Goal: Transaction & Acquisition: Purchase product/service

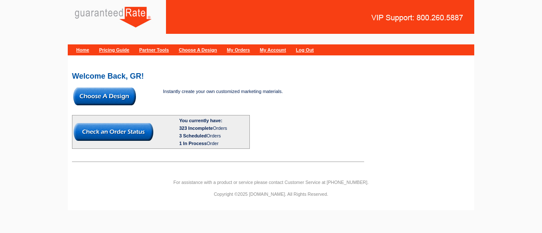
click at [107, 94] on img at bounding box center [104, 97] width 63 height 18
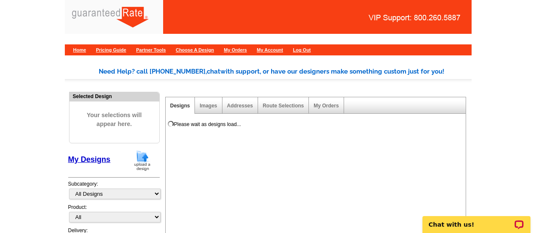
click at [141, 155] on img at bounding box center [142, 161] width 22 height 22
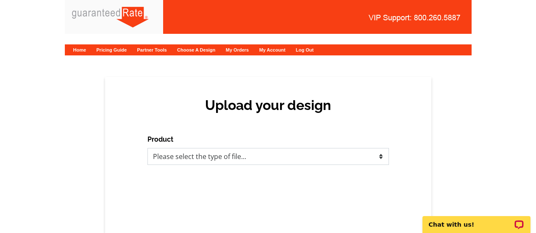
click at [188, 155] on select "Please select the type of file... Postcards Calendars Business Cards Letters an…" at bounding box center [267, 156] width 241 height 17
select select "1"
click at [147, 148] on select "Please select the type of file... Postcards Calendars Business Cards Letters an…" at bounding box center [267, 156] width 241 height 17
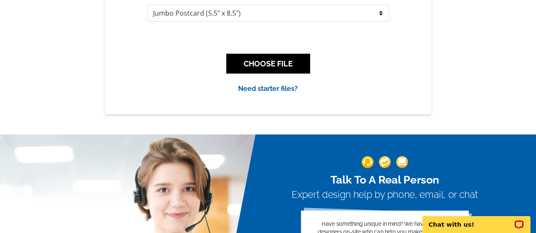
scroll to position [181, 0]
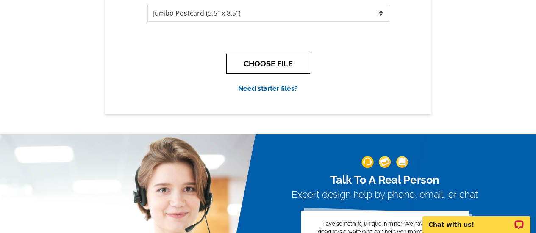
click at [276, 61] on button "CHOOSE FILE" at bounding box center [268, 64] width 84 height 20
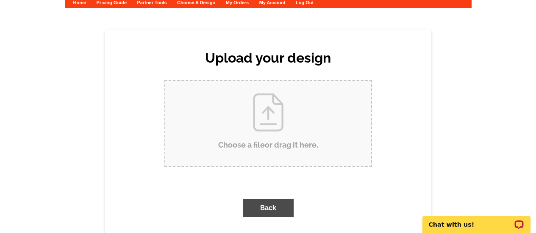
scroll to position [0, 0]
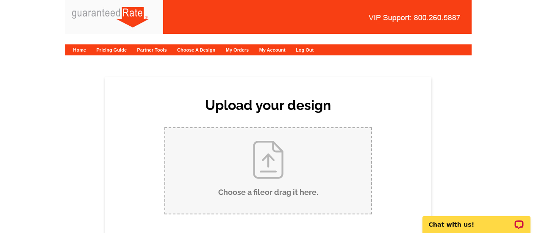
click at [249, 158] on input "Choose a file or drag it here ." at bounding box center [268, 171] width 206 height 86
type input "C:\fakepath\August 2025 Short Hills Market Report Postcard.pdf"
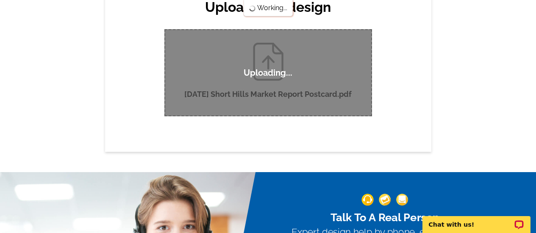
scroll to position [99, 0]
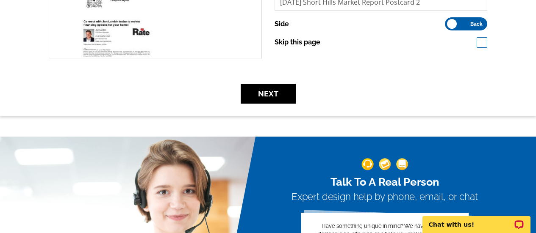
scroll to position [297, 0]
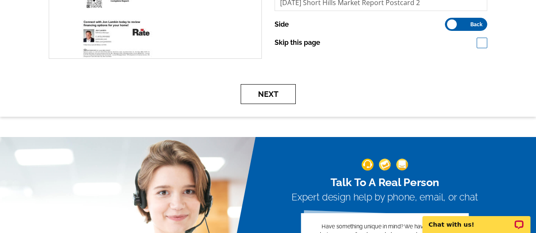
click at [268, 91] on button "Next" at bounding box center [268, 94] width 55 height 20
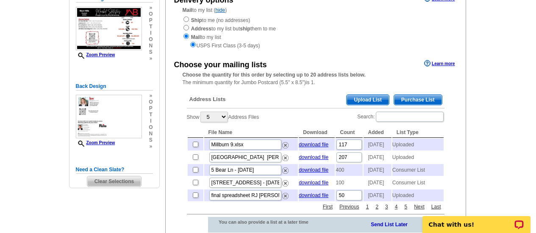
scroll to position [106, 0]
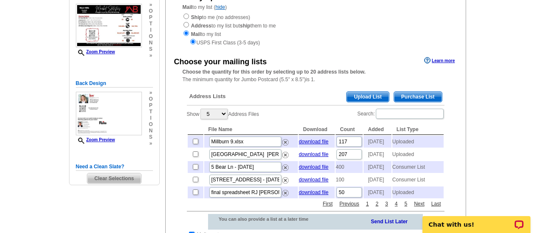
click at [360, 95] on span "Upload List" at bounding box center [367, 97] width 42 height 10
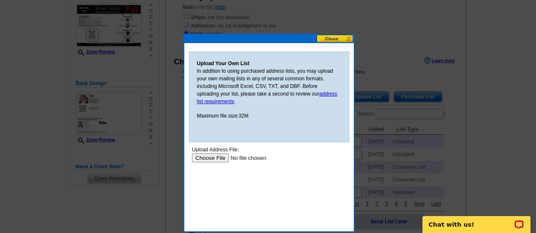
scroll to position [0, 0]
click at [219, 154] on input "file" at bounding box center [244, 158] width 107 height 9
type input "C:\fakepath\Short Hills (8).xlsx"
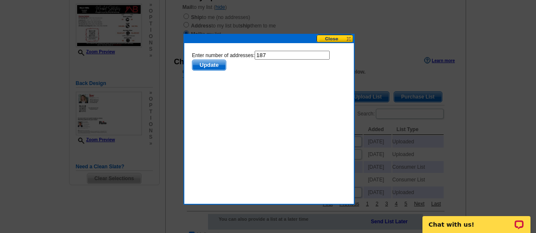
click at [211, 67] on span "Update" at bounding box center [208, 65] width 33 height 10
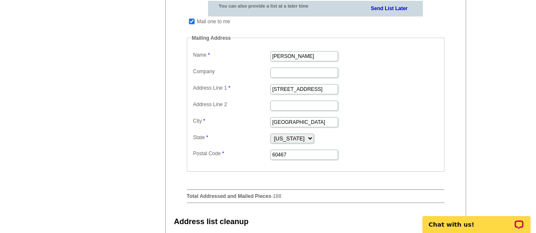
scroll to position [317, 0]
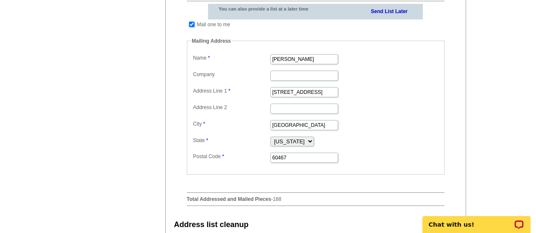
click at [194, 27] on input "checkbox" at bounding box center [192, 25] width 6 height 6
checkbox input "false"
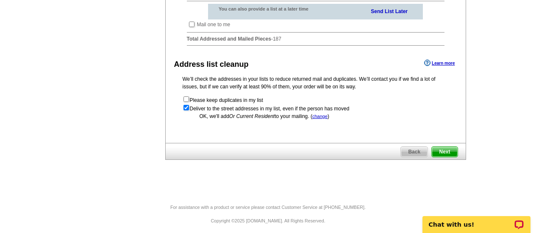
click at [442, 157] on span "Next" at bounding box center [444, 152] width 25 height 10
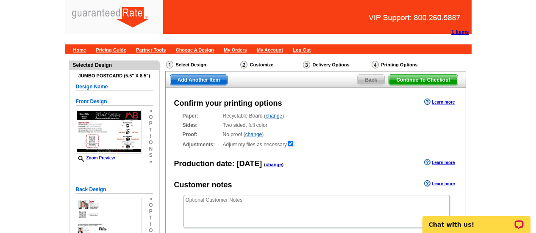
click at [418, 80] on span "Continue To Checkout" at bounding box center [423, 80] width 68 height 10
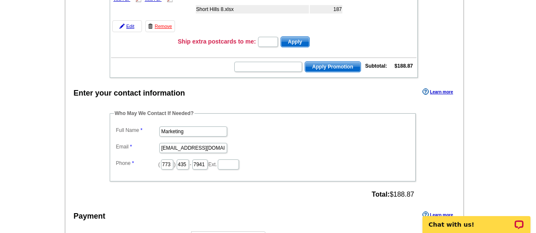
scroll to position [180, 0]
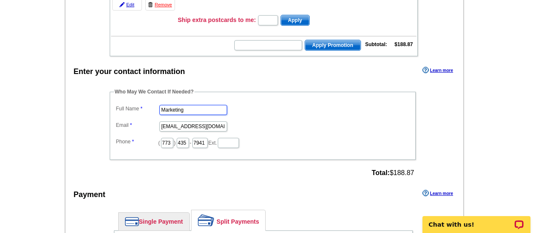
drag, startPoint x: 200, startPoint y: 112, endPoint x: 39, endPoint y: 147, distance: 164.3
type input "[PERSON_NAME]"
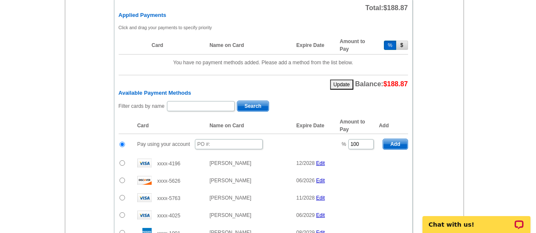
scroll to position [413, 0]
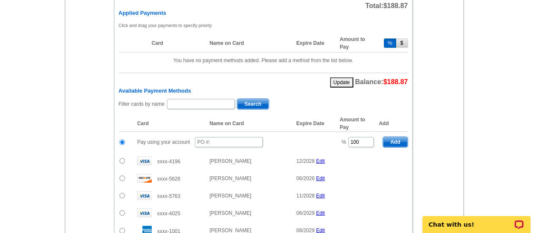
type input "jocelyn.balint@rate.com"
click at [220, 142] on input "text" at bounding box center [229, 142] width 68 height 10
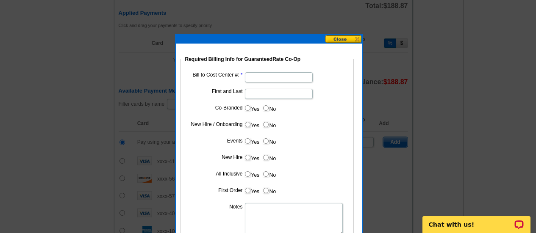
type input "09172025_357_jmb"
click at [281, 76] on input "Bill to Cost Center #:" at bounding box center [279, 77] width 68 height 10
type input "1857"
click at [278, 92] on input "First and Last" at bounding box center [279, 94] width 68 height 10
type input "Jon Lamkin"
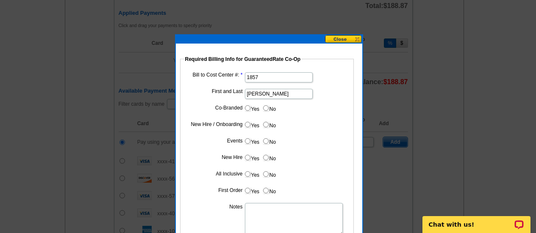
click at [249, 108] on input "Yes" at bounding box center [248, 108] width 6 height 6
radio input "true"
click at [257, 124] on input "Cost paid by cobrand" at bounding box center [279, 127] width 68 height 10
type input "50%"
click at [266, 142] on input "No" at bounding box center [266, 142] width 6 height 6
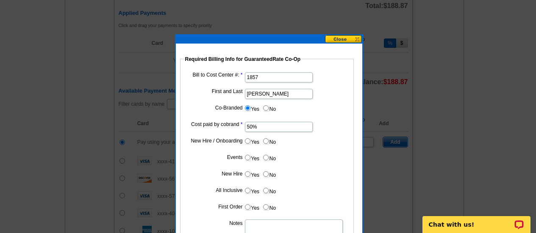
radio input "true"
click at [266, 157] on input "No" at bounding box center [266, 158] width 6 height 6
radio input "true"
click at [265, 173] on input "No" at bounding box center [266, 175] width 6 height 6
radio input "true"
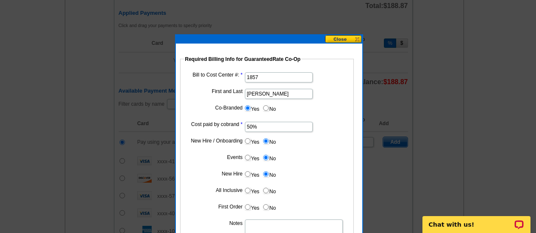
click at [266, 189] on input "No" at bounding box center [266, 191] width 6 height 6
radio input "true"
click at [266, 205] on input "No" at bounding box center [266, 208] width 6 height 6
radio input "true"
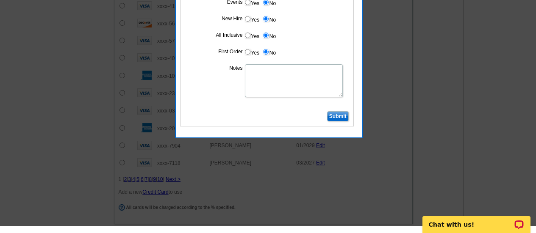
scroll to position [567, 0]
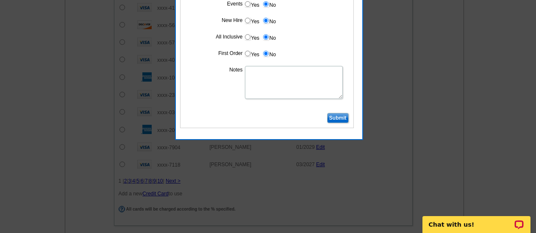
click at [345, 116] on input "Submit" at bounding box center [338, 118] width 22 height 10
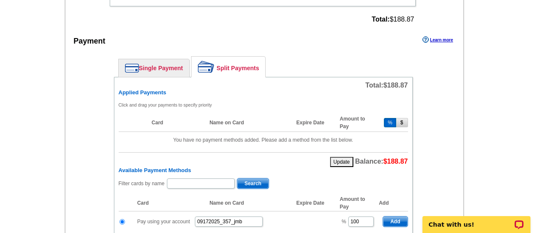
scroll to position [333, 0]
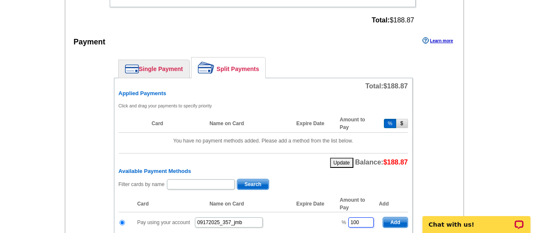
drag, startPoint x: 360, startPoint y: 223, endPoint x: 316, endPoint y: 217, distance: 45.3
click at [316, 217] on tr "Pay using your account 09172025_357_jmb % 100 Add" at bounding box center [263, 223] width 289 height 21
click at [396, 220] on span "Add" at bounding box center [395, 223] width 24 height 10
type input "100"
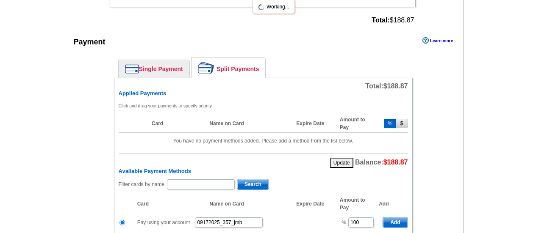
radio input "false"
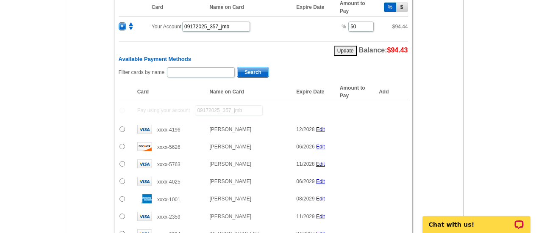
scroll to position [466, 0]
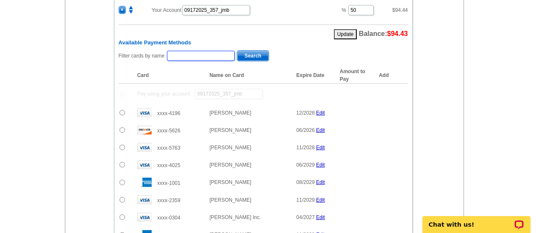
click at [206, 58] on input "text" at bounding box center [201, 56] width 68 height 10
type input "Amy B"
click at [258, 55] on span "Search" at bounding box center [252, 56] width 31 height 10
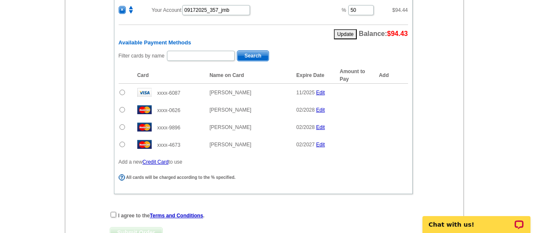
click at [123, 109] on input "radio" at bounding box center [122, 110] width 6 height 6
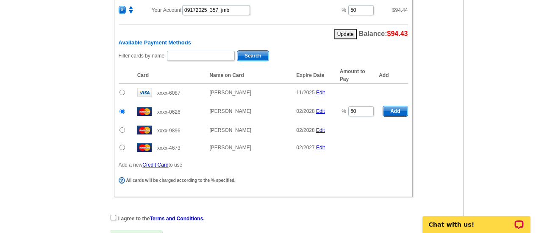
click at [394, 112] on span "Add" at bounding box center [395, 111] width 24 height 10
radio input "false"
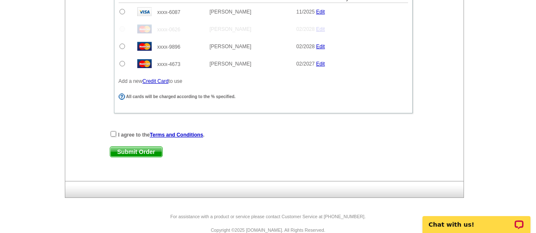
scroll to position [566, 0]
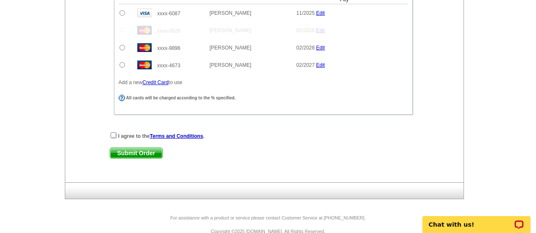
click at [113, 134] on input "checkbox" at bounding box center [114, 136] width 6 height 6
checkbox input "true"
click at [130, 151] on span "Submit Order" at bounding box center [136, 153] width 52 height 10
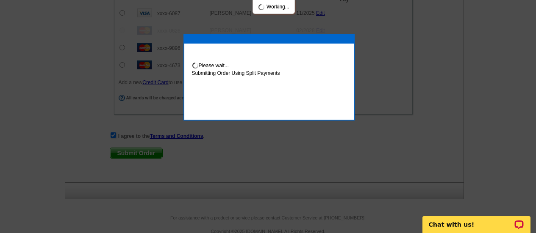
scroll to position [609, 0]
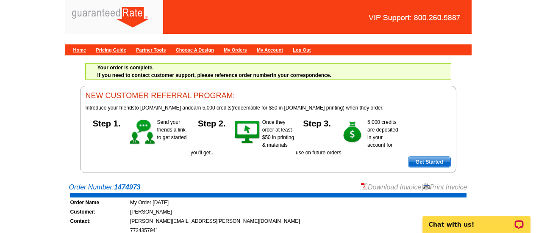
click at [378, 186] on link "Download Invoice" at bounding box center [391, 187] width 60 height 7
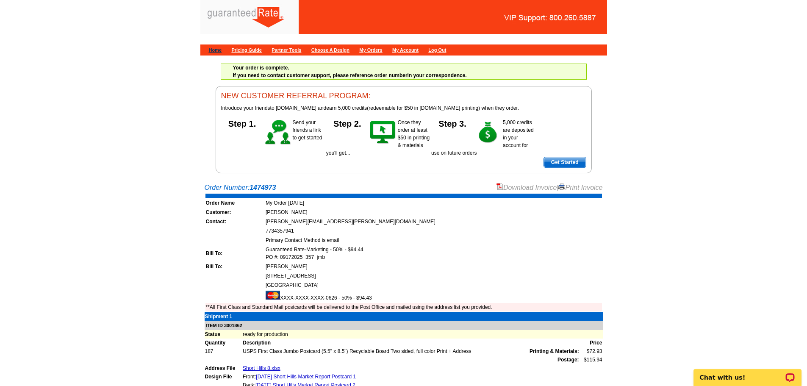
click at [219, 50] on link "Home" at bounding box center [215, 49] width 13 height 5
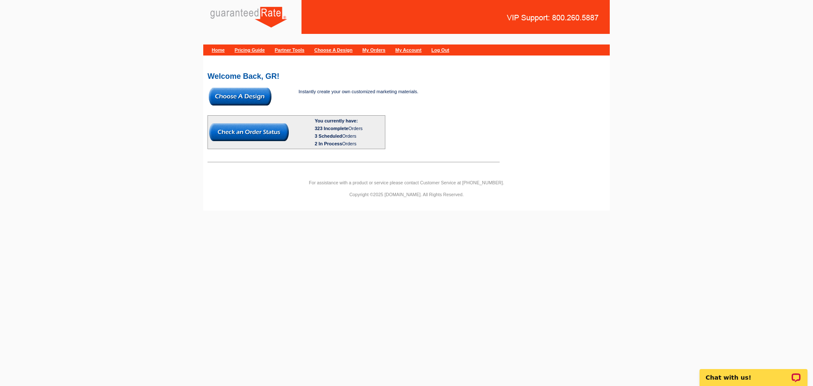
click at [238, 94] on img at bounding box center [240, 97] width 63 height 18
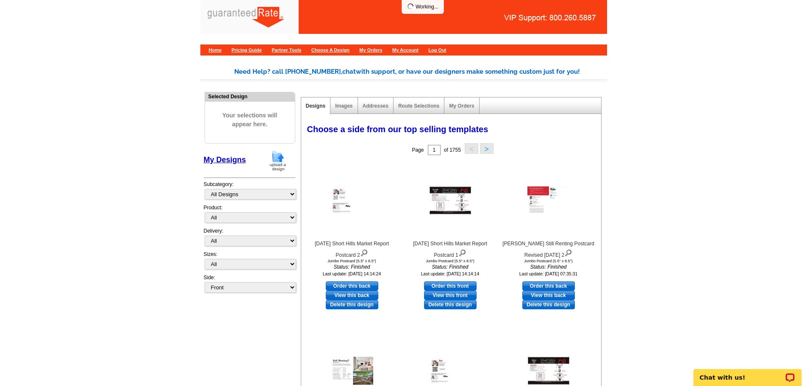
click at [278, 155] on img at bounding box center [278, 161] width 22 height 22
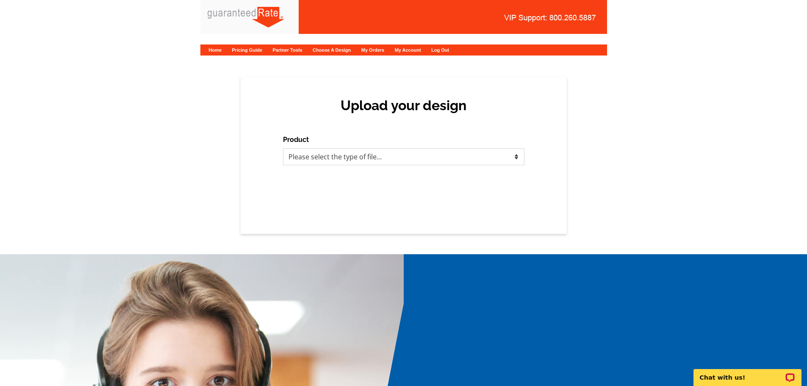
click at [387, 158] on select "Please select the type of file... Postcards Calendars Business Cards Letters an…" at bounding box center [403, 156] width 241 height 17
select select "1"
click at [283, 148] on select "Please select the type of file... Postcards Calendars Business Cards Letters an…" at bounding box center [403, 156] width 241 height 17
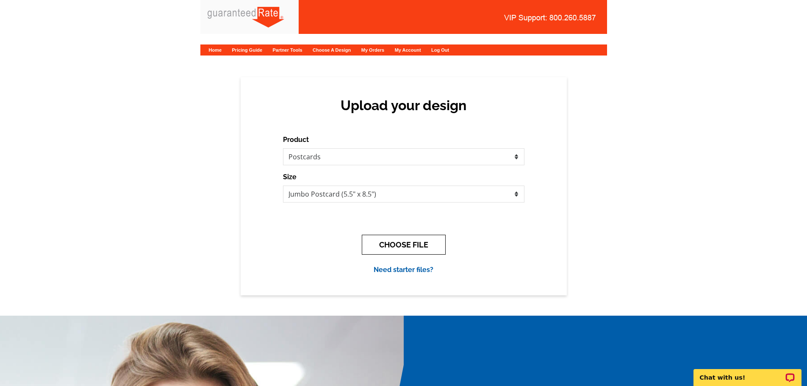
click at [407, 247] on button "CHOOSE FILE" at bounding box center [404, 245] width 84 height 20
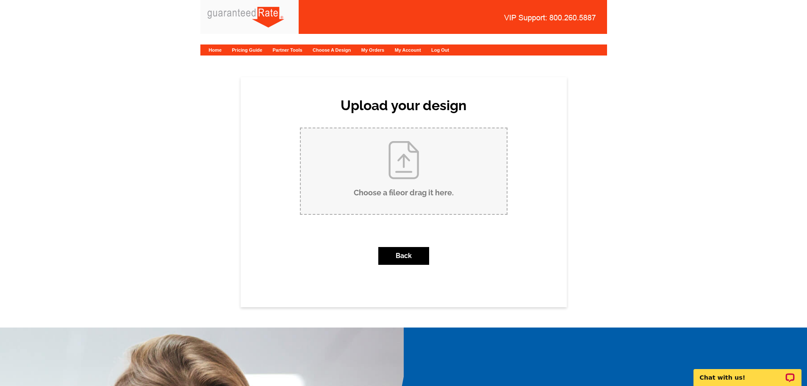
click at [416, 183] on input "Choose a file or drag it here ." at bounding box center [404, 171] width 206 height 86
type input "C:\fakepath\August 2025 Livingston Market Report Postcard.pdf"
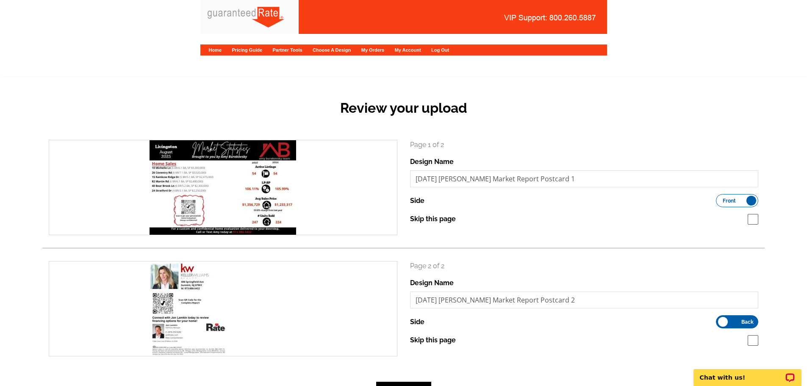
scroll to position [169, 0]
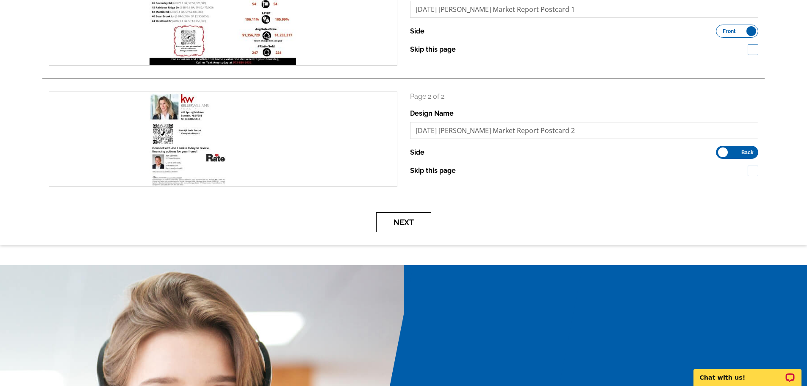
click at [403, 218] on button "Next" at bounding box center [403, 222] width 55 height 20
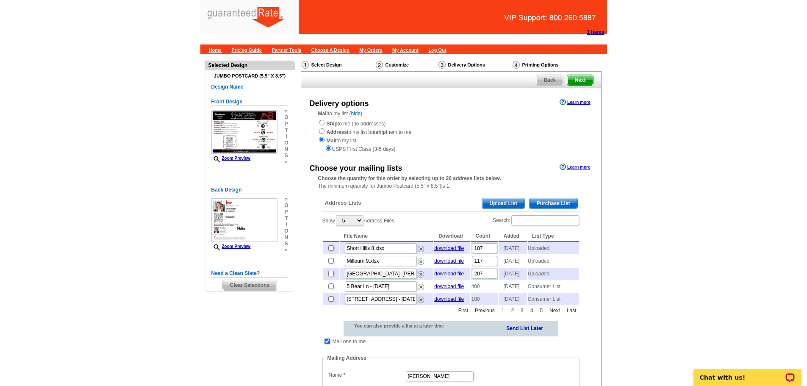
click at [513, 206] on span "Upload List" at bounding box center [503, 203] width 42 height 10
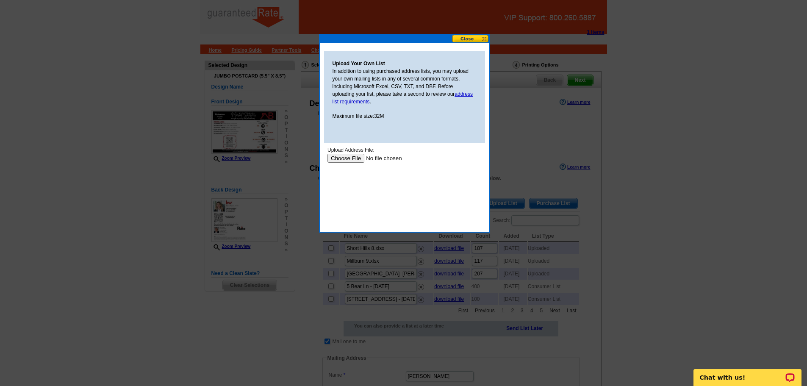
click at [343, 158] on input "file" at bounding box center [380, 158] width 107 height 9
type input "C:\fakepath\[PERSON_NAME] (9).xlsx"
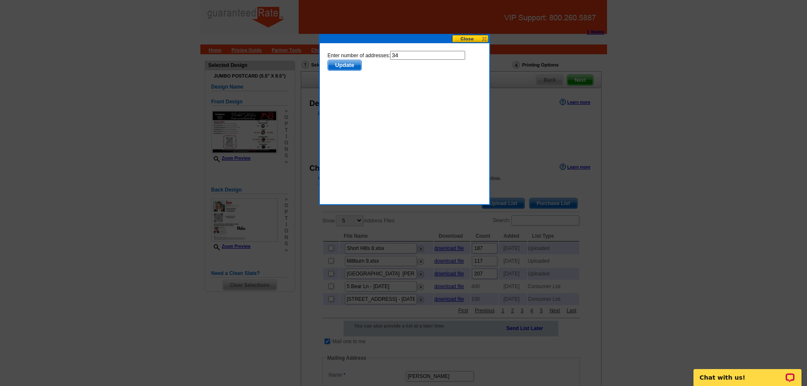
click at [350, 67] on span "Update" at bounding box center [343, 65] width 33 height 10
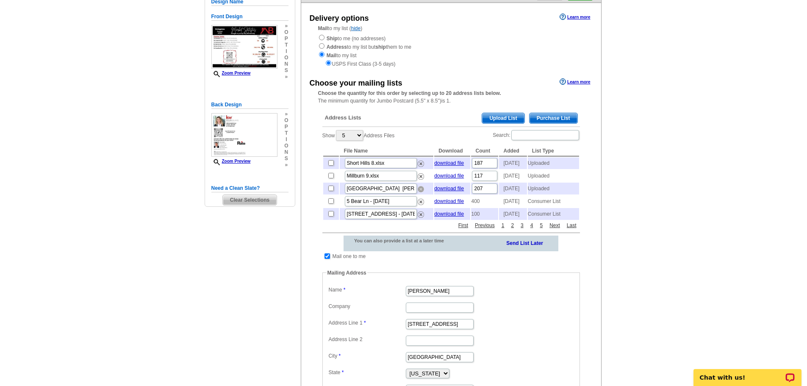
scroll to position [169, 0]
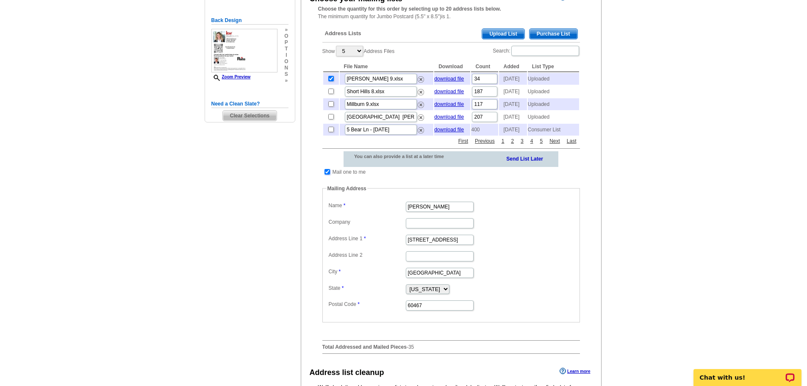
drag, startPoint x: 327, startPoint y: 189, endPoint x: 353, endPoint y: 192, distance: 26.9
click at [327, 175] on input "checkbox" at bounding box center [327, 172] width 6 height 6
checkbox input "false"
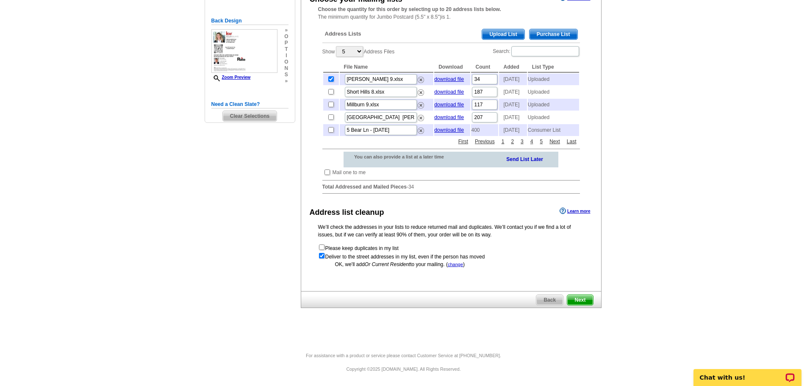
click at [586, 305] on span "Next" at bounding box center [579, 300] width 25 height 10
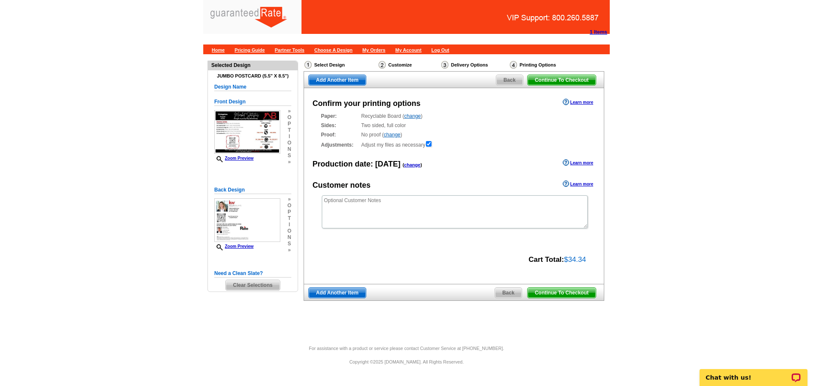
click at [579, 79] on span "Continue To Checkout" at bounding box center [562, 80] width 68 height 10
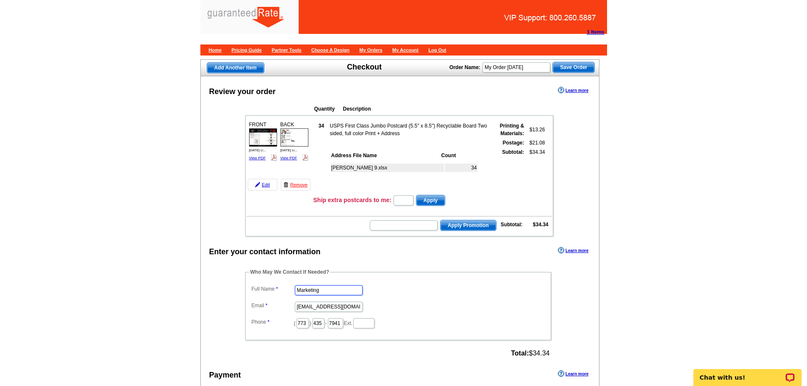
drag, startPoint x: 332, startPoint y: 290, endPoint x: 294, endPoint y: 290, distance: 38.5
click at [294, 290] on dd "Marketing" at bounding box center [397, 289] width 297 height 13
type input "[PERSON_NAME]"
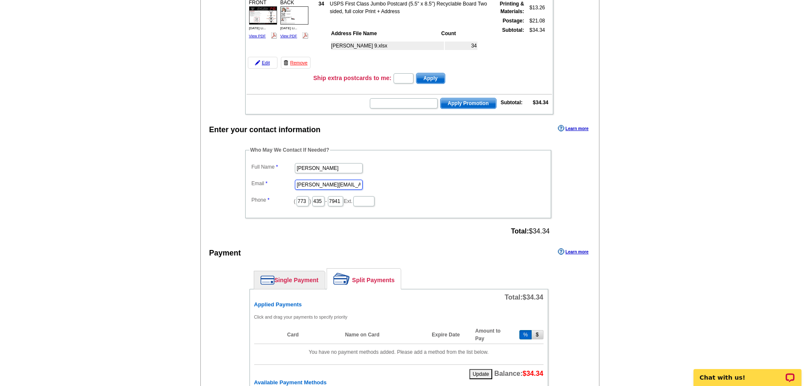
scroll to position [212, 0]
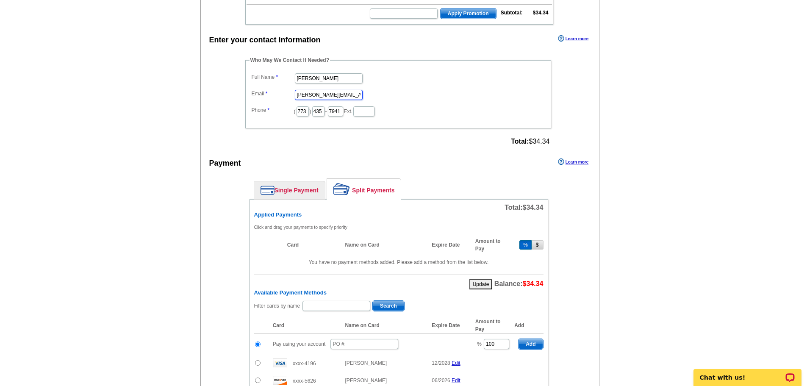
type input "jocelyn.balint@rate.com"
click at [348, 341] on input "text" at bounding box center [364, 344] width 68 height 10
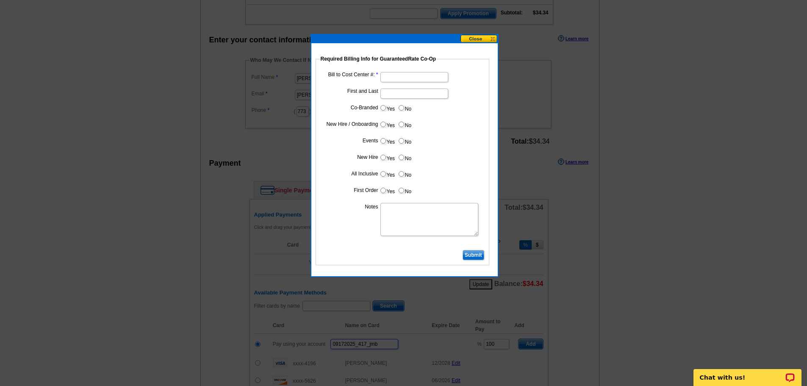
type input "09172025_417_jmb"
click at [413, 80] on input "Bill to Cost Center #:" at bounding box center [414, 77] width 68 height 10
type input "1857"
click at [403, 94] on input "First and Last" at bounding box center [414, 94] width 68 height 10
type input "Jon Lamkin"
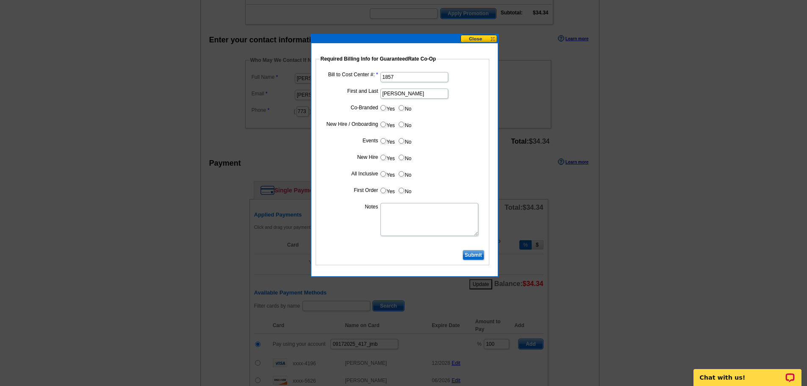
click at [383, 108] on input "Yes" at bounding box center [383, 108] width 6 height 6
radio input "true"
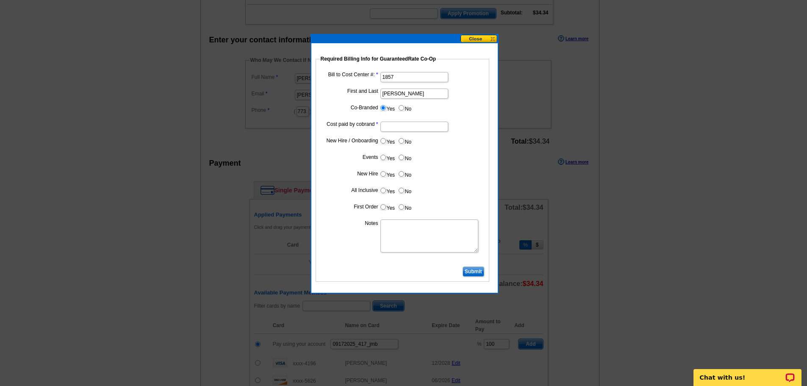
click at [443, 134] on dl "Bill to Cost Center #: 1857 First and Last Jon Lamkin Co-Branded Yes No Cost pa…" at bounding box center [402, 167] width 165 height 194
click at [431, 126] on input "Cost paid by cobrand" at bounding box center [414, 127] width 68 height 10
type input "50%"
click at [399, 139] on input "No" at bounding box center [402, 141] width 6 height 6
radio input "true"
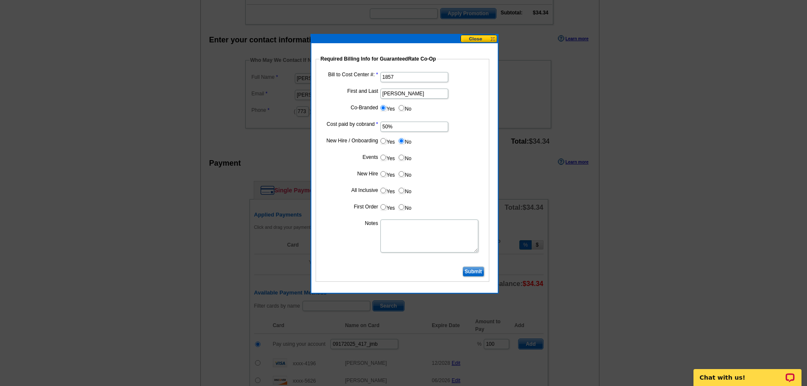
click at [402, 155] on input "No" at bounding box center [402, 158] width 6 height 6
radio input "true"
click at [404, 171] on label "No" at bounding box center [405, 174] width 14 height 10
click at [404, 171] on input "No" at bounding box center [402, 174] width 6 height 6
radio input "true"
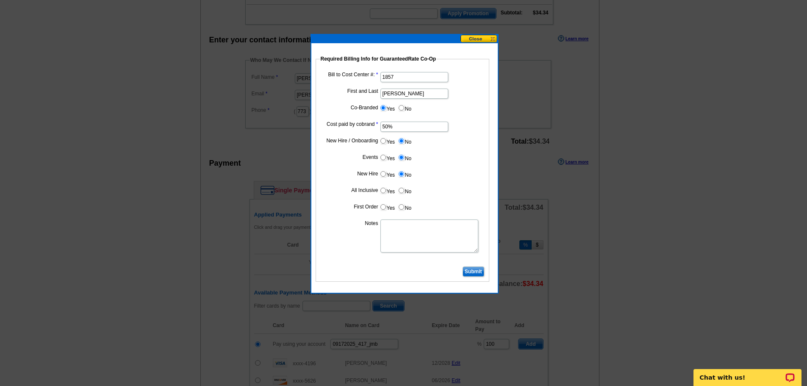
click at [402, 192] on input "No" at bounding box center [402, 191] width 6 height 6
radio input "true"
click at [402, 209] on input "No" at bounding box center [402, 207] width 6 height 6
radio input "true"
click at [474, 273] on input "Submit" at bounding box center [474, 271] width 22 height 10
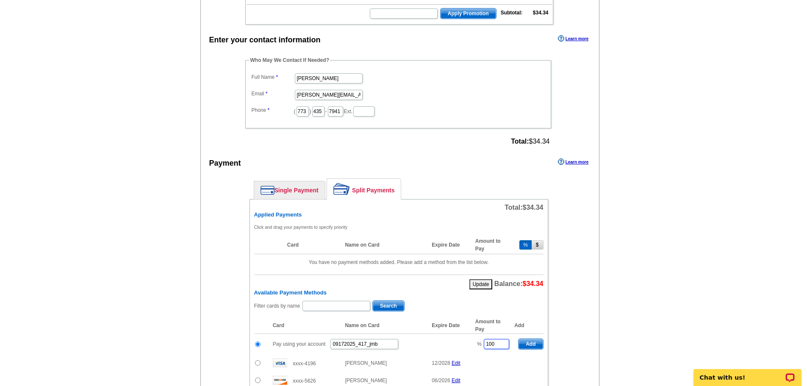
drag, startPoint x: 499, startPoint y: 346, endPoint x: 472, endPoint y: 346, distance: 26.7
click at [472, 346] on td "% 100" at bounding box center [492, 344] width 43 height 21
click at [529, 344] on span "Add" at bounding box center [530, 344] width 24 height 10
type input "100"
radio input "false"
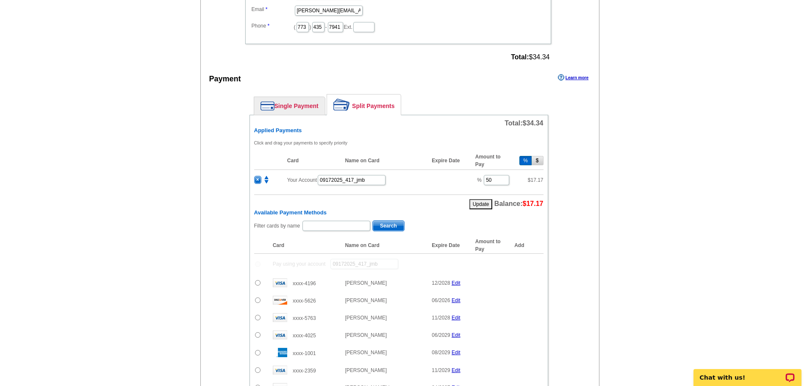
scroll to position [297, 0]
click at [327, 225] on input "text" at bounding box center [336, 225] width 68 height 10
type input "Amy B"
click at [386, 221] on span "Search" at bounding box center [388, 225] width 31 height 10
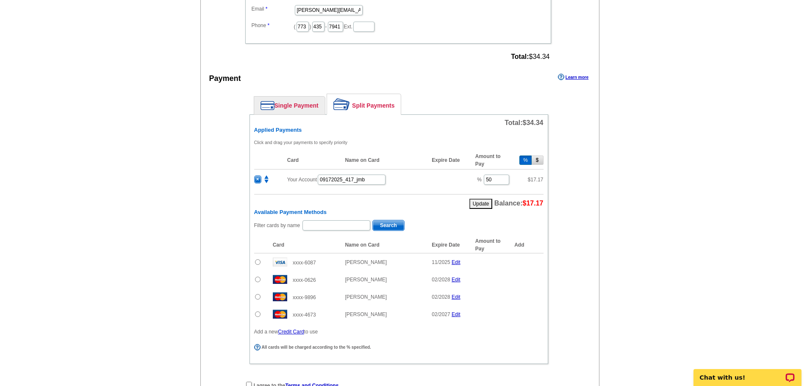
click at [258, 279] on input "radio" at bounding box center [258, 280] width 6 height 6
click at [530, 285] on span "Add" at bounding box center [530, 281] width 24 height 10
radio input "false"
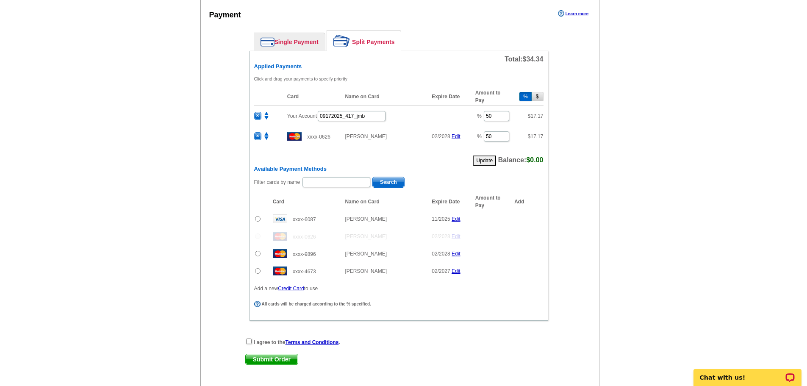
scroll to position [429, 0]
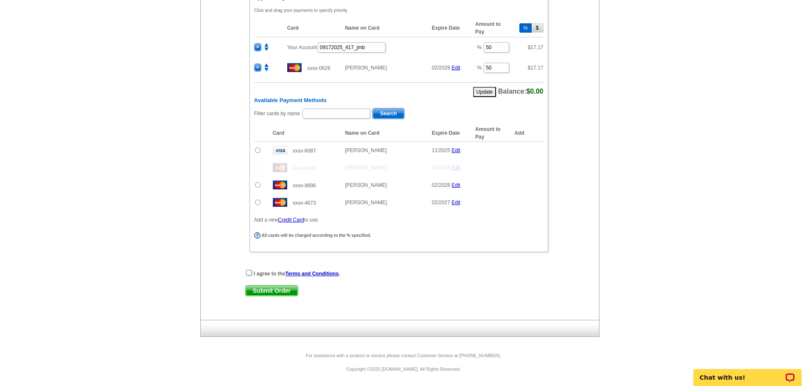
drag, startPoint x: 248, startPoint y: 273, endPoint x: 257, endPoint y: 286, distance: 15.5
click at [248, 273] on input "checkbox" at bounding box center [249, 273] width 6 height 6
checkbox input "true"
click at [273, 294] on span "Submit Order" at bounding box center [272, 291] width 52 height 10
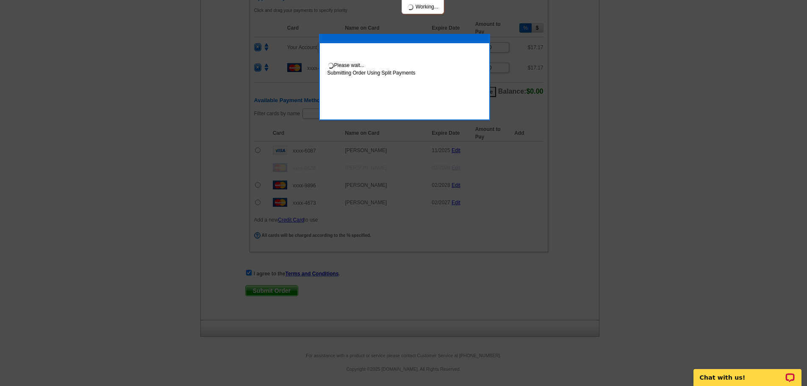
scroll to position [471, 0]
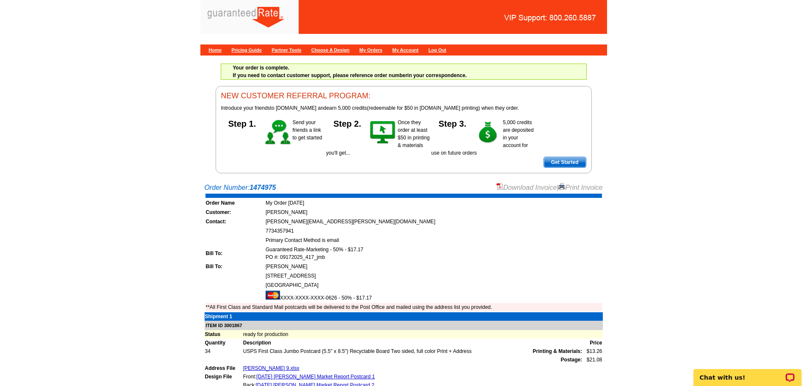
click at [516, 184] on link "Download Invoice" at bounding box center [526, 187] width 60 height 7
click at [212, 51] on link "Home" at bounding box center [215, 49] width 13 height 5
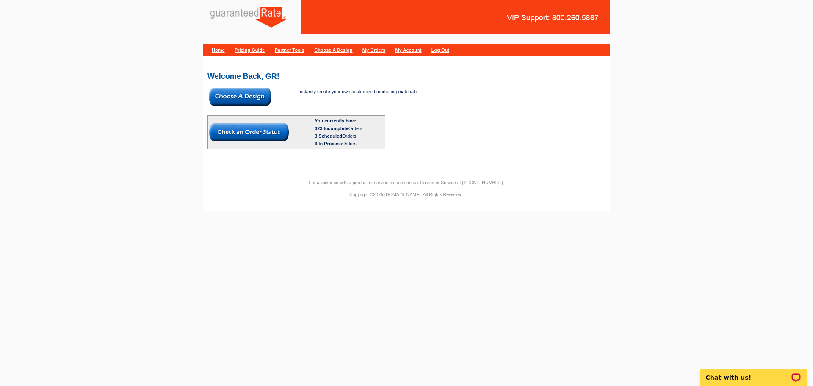
click at [239, 94] on img at bounding box center [240, 97] width 63 height 18
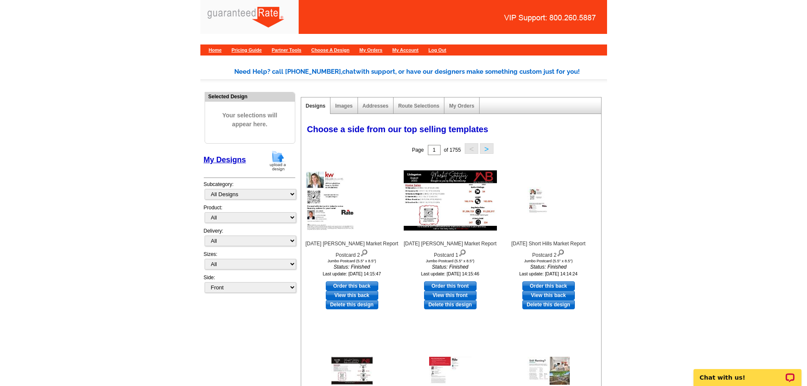
click at [274, 154] on img at bounding box center [278, 161] width 22 height 22
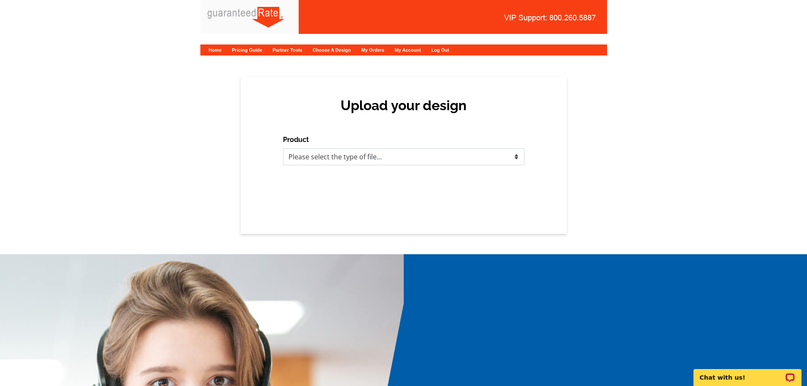
click at [383, 156] on select "Please select the type of file... Postcards Calendars Business Cards Letters an…" at bounding box center [403, 156] width 241 height 17
select select "1"
click at [283, 148] on select "Please select the type of file... Postcards Calendars Business Cards Letters an…" at bounding box center [403, 156] width 241 height 17
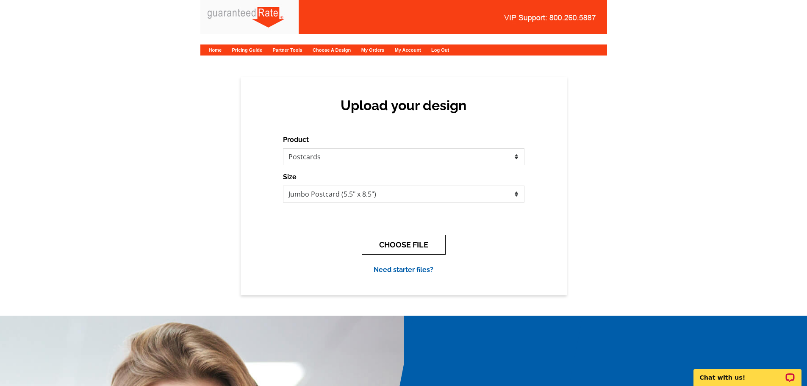
click at [402, 242] on button "CHOOSE FILE" at bounding box center [404, 245] width 84 height 20
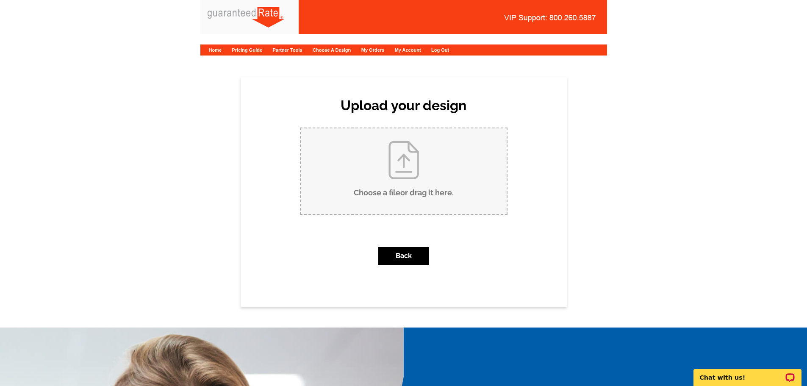
click at [403, 155] on input "Choose a file or drag it here ." at bounding box center [404, 171] width 206 height 86
type input "C:\fakepath\August 2025 Chathams Market Report Postcard.pdf"
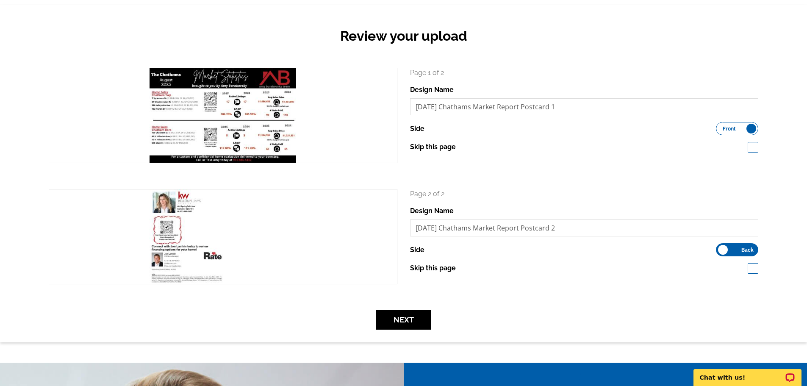
scroll to position [169, 0]
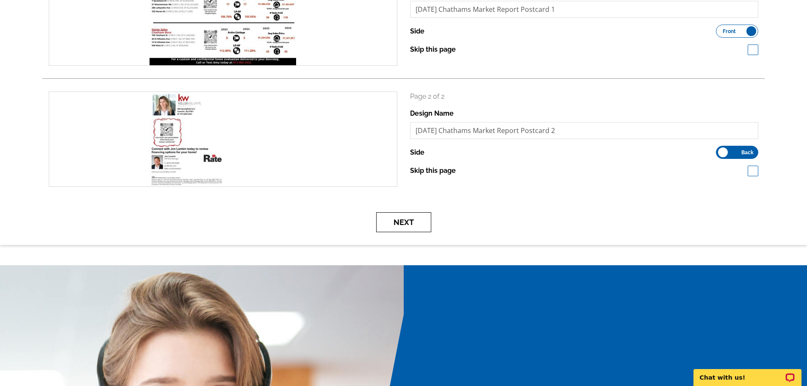
click at [402, 221] on button "Next" at bounding box center [403, 222] width 55 height 20
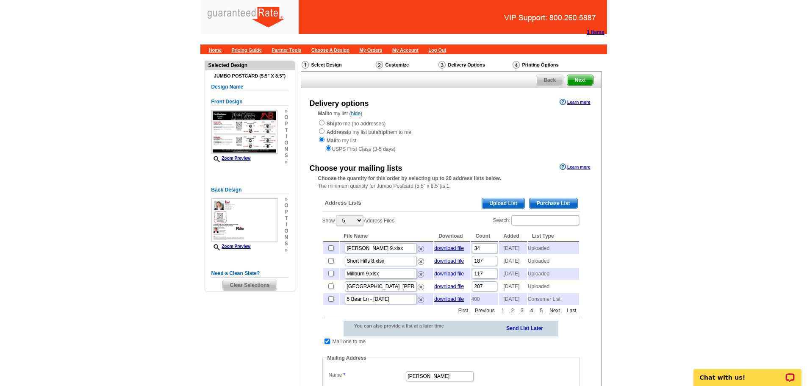
click at [517, 205] on span "Upload List" at bounding box center [503, 203] width 42 height 10
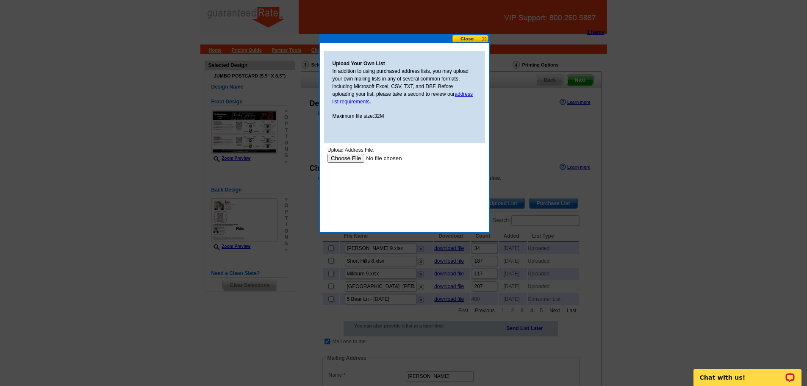
click at [343, 158] on input "file" at bounding box center [380, 158] width 107 height 9
type input "C:\fakepath\Chatham (4).xlsx"
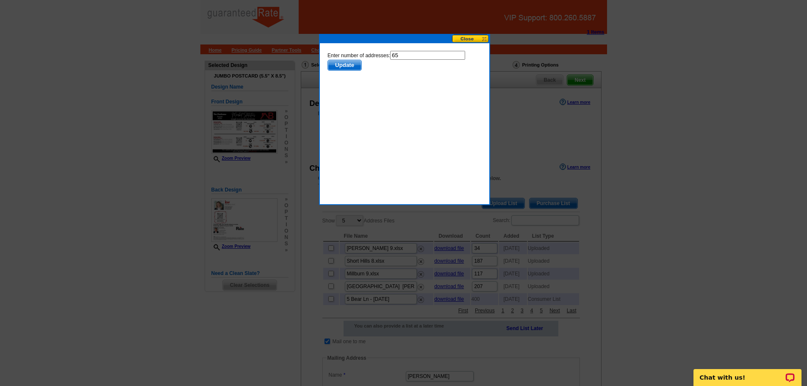
click at [359, 66] on span "Update" at bounding box center [343, 65] width 33 height 10
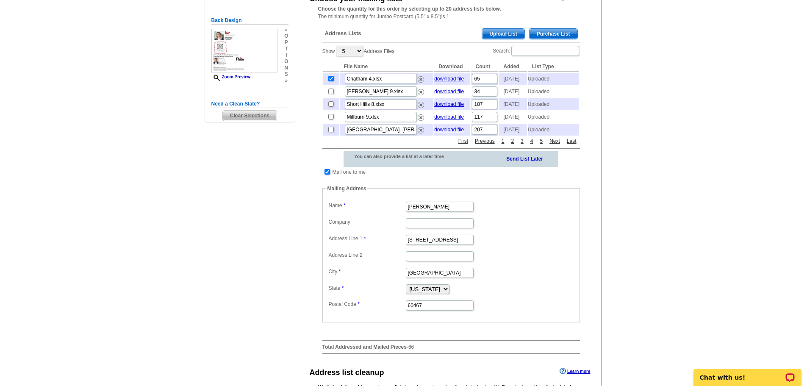
click at [325, 175] on input "checkbox" at bounding box center [327, 172] width 6 height 6
checkbox input "false"
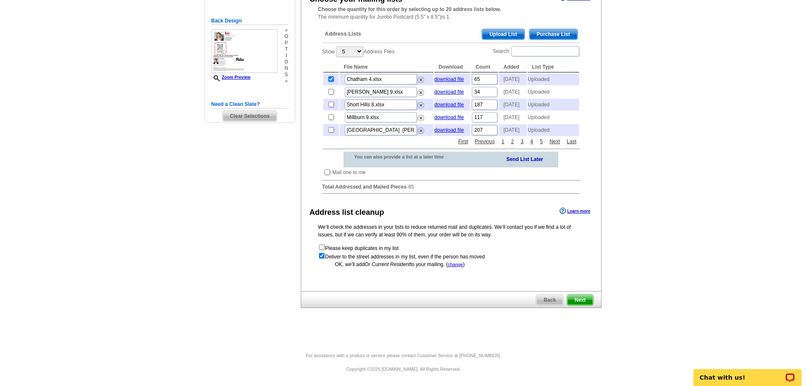
click at [583, 305] on span "Next" at bounding box center [579, 300] width 25 height 10
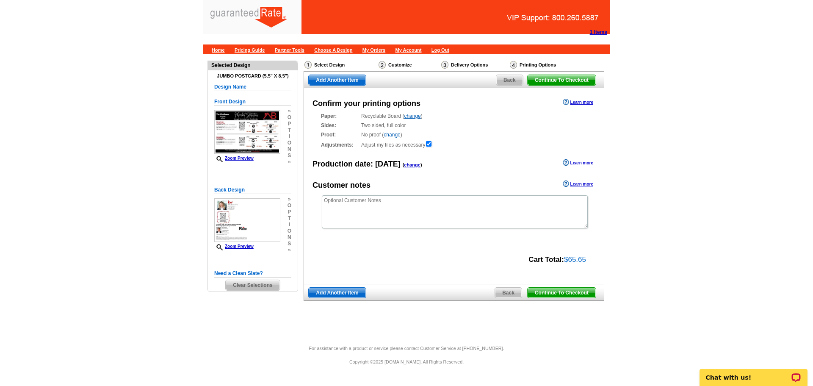
click at [567, 290] on span "Continue To Checkout" at bounding box center [562, 293] width 68 height 10
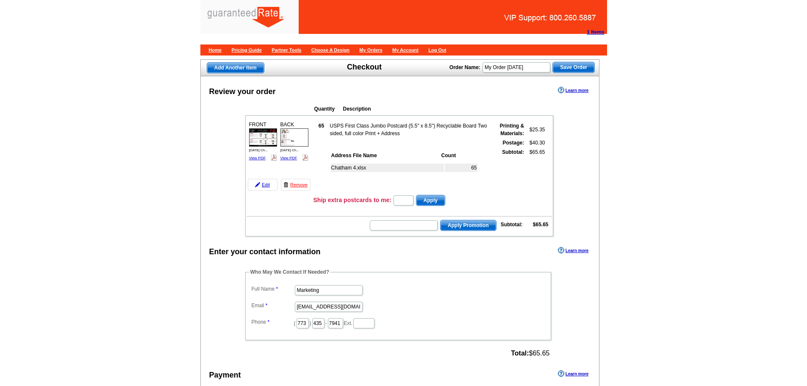
click at [327, 285] on dd "Marketing" at bounding box center [397, 289] width 297 height 13
drag, startPoint x: 330, startPoint y: 289, endPoint x: 275, endPoint y: 290, distance: 54.2
click at [275, 290] on dl "Full Name Marketing Email marketing@guaranteedrate.com Phone ( 773 ) 435 - 7941…" at bounding box center [397, 306] width 297 height 46
type input "Jocelyn Balint"
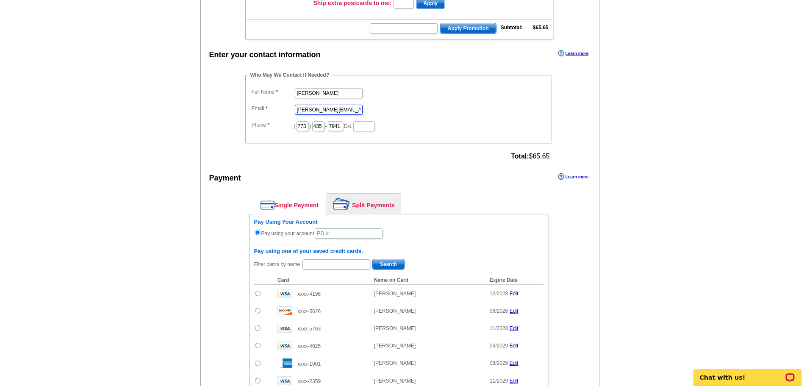
scroll to position [212, 0]
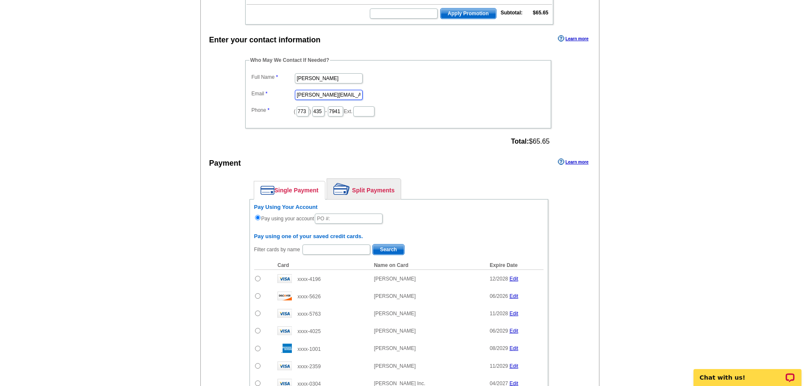
type input "jocelyn.balint@rate.com"
click at [381, 191] on link "Split Payments" at bounding box center [364, 189] width 74 height 20
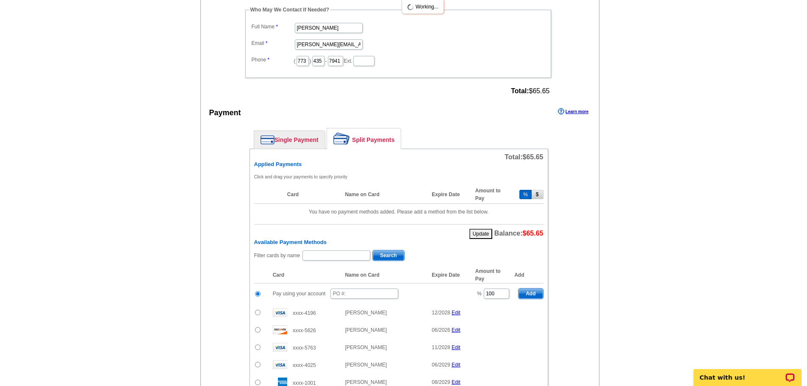
scroll to position [339, 0]
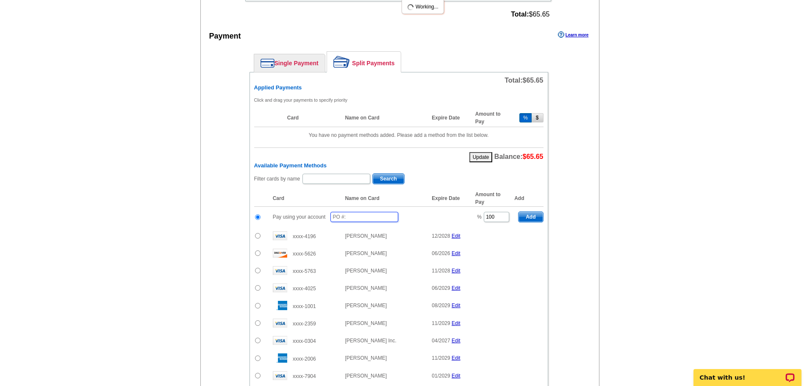
click at [360, 215] on input "text" at bounding box center [364, 217] width 68 height 10
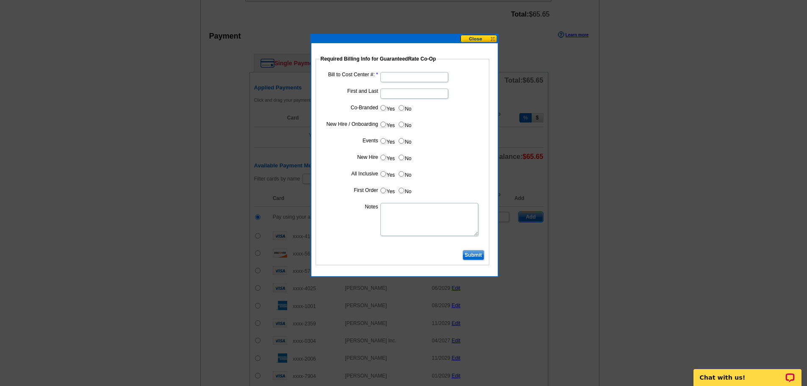
type input "09172025_440_jmb"
click at [393, 71] on dd at bounding box center [402, 76] width 165 height 13
click at [393, 80] on input "Bill to Cost Center #:" at bounding box center [414, 77] width 68 height 10
type input "1857"
click at [380, 93] on dd at bounding box center [402, 92] width 165 height 13
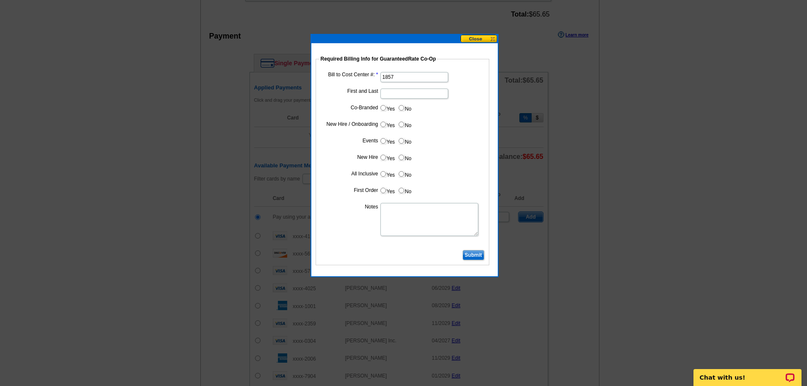
click at [393, 93] on input "First and Last" at bounding box center [414, 94] width 68 height 10
type input "Jon Lamkin"
click at [383, 107] on input "Yes" at bounding box center [383, 108] width 6 height 6
radio input "true"
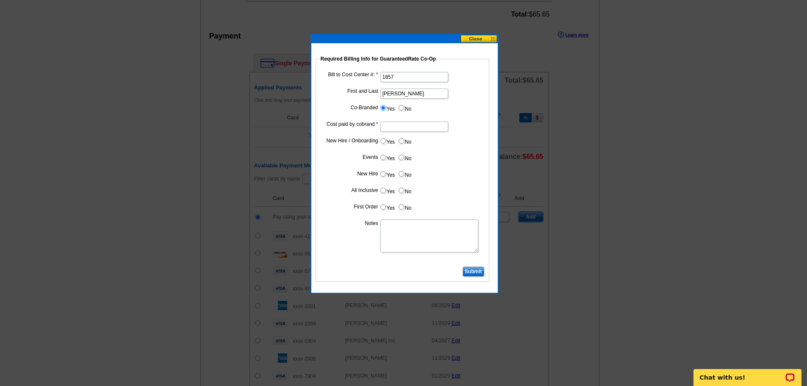
drag, startPoint x: 402, startPoint y: 127, endPoint x: 407, endPoint y: 130, distance: 6.5
click at [402, 127] on input "Cost paid by cobrand" at bounding box center [414, 127] width 68 height 10
type input "50%"
click at [402, 140] on input "No" at bounding box center [402, 141] width 6 height 6
radio input "true"
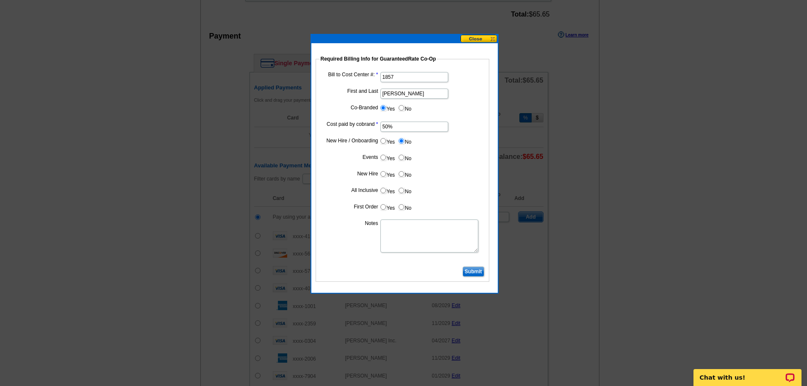
click at [402, 156] on input "No" at bounding box center [402, 158] width 6 height 6
radio input "true"
click at [403, 176] on input "No" at bounding box center [402, 174] width 6 height 6
radio input "true"
click at [403, 191] on input "No" at bounding box center [402, 191] width 6 height 6
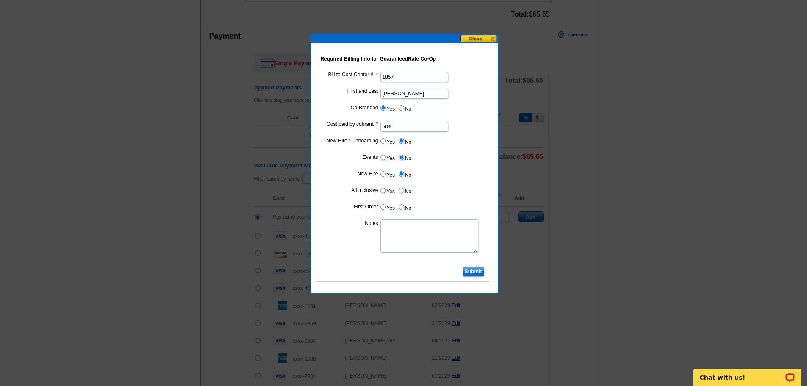
radio input "true"
click at [403, 208] on input "No" at bounding box center [402, 207] width 6 height 6
radio input "true"
click at [474, 271] on input "Submit" at bounding box center [474, 271] width 22 height 10
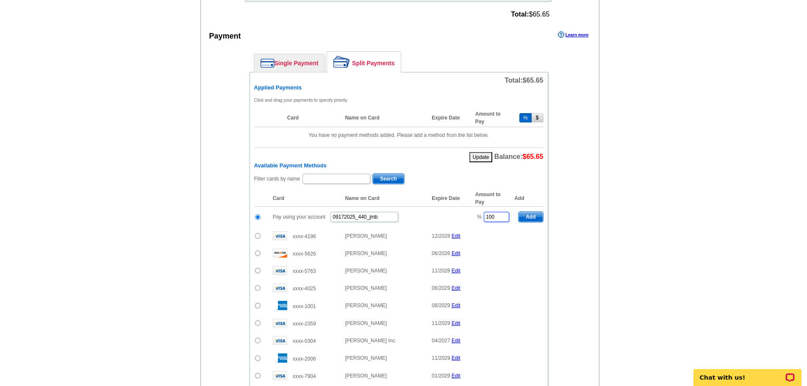
drag, startPoint x: 498, startPoint y: 214, endPoint x: 477, endPoint y: 214, distance: 20.8
click at [477, 214] on td "% 100" at bounding box center [492, 217] width 43 height 21
click at [530, 216] on span "Add" at bounding box center [530, 217] width 24 height 10
type input "100"
radio input "false"
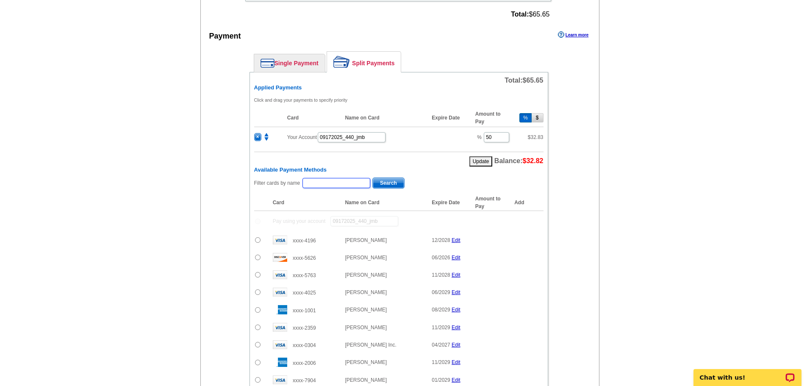
click at [332, 182] on input "text" at bounding box center [336, 183] width 68 height 10
type input "Amy B"
click at [389, 181] on span "Search" at bounding box center [388, 183] width 31 height 10
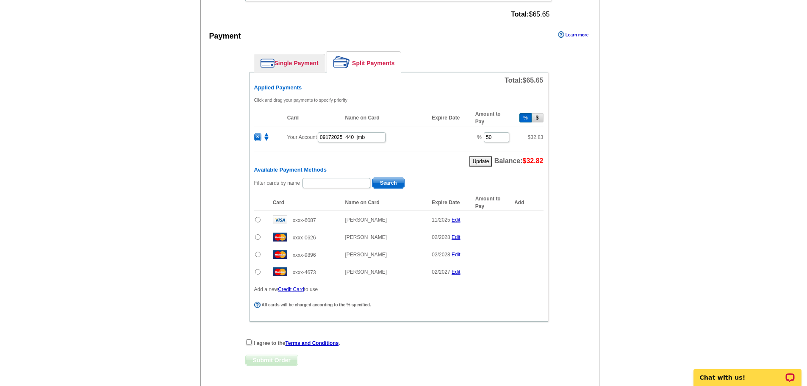
click at [255, 238] on input "radio" at bounding box center [258, 237] width 6 height 6
click at [257, 238] on input "radio" at bounding box center [258, 237] width 6 height 6
click at [529, 238] on span "Add" at bounding box center [530, 238] width 24 height 10
radio input "false"
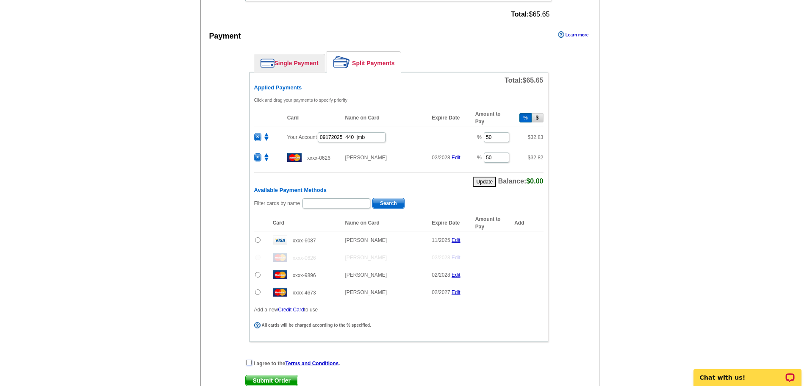
click at [248, 363] on input "checkbox" at bounding box center [249, 363] width 6 height 6
checkbox input "true"
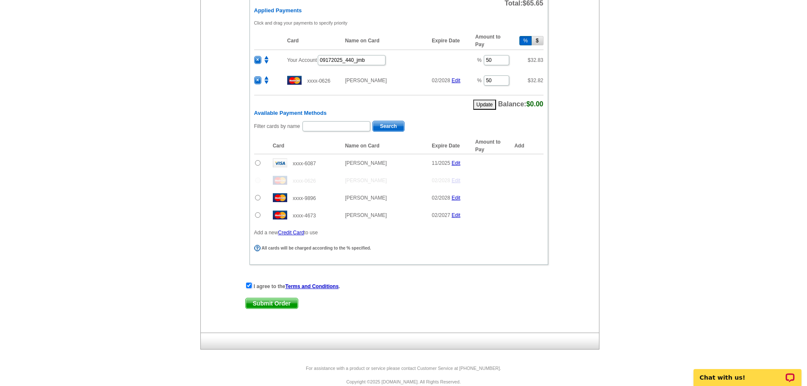
scroll to position [424, 0]
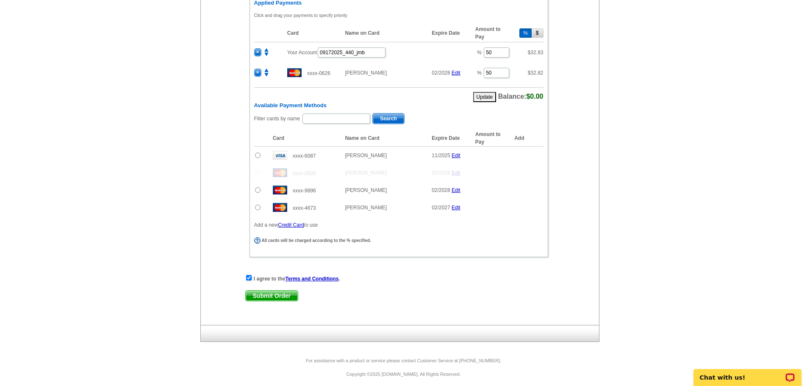
click at [268, 292] on span "Submit Order" at bounding box center [272, 296] width 52 height 10
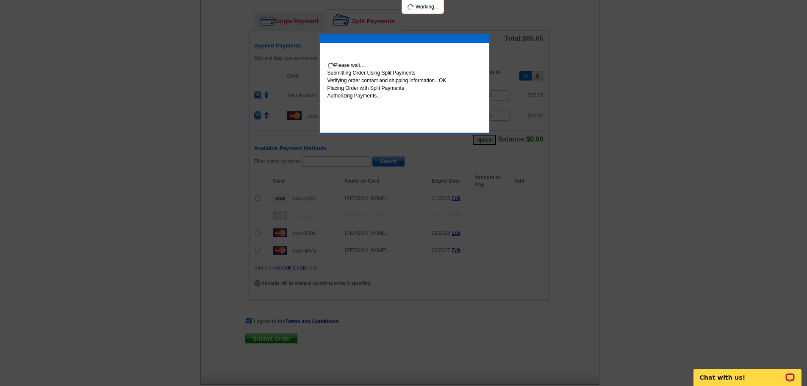
scroll to position [466, 0]
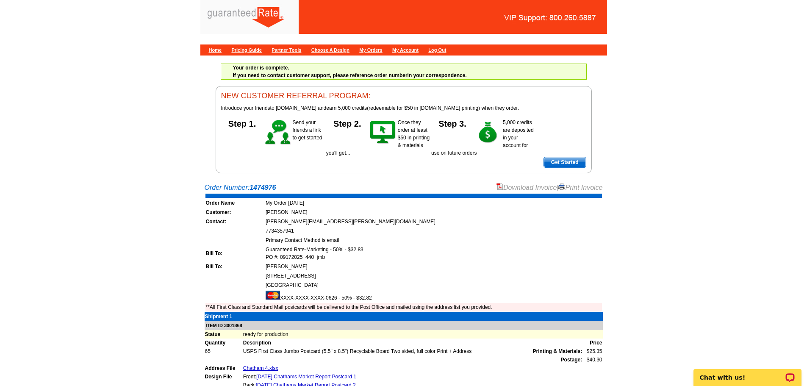
click at [524, 188] on link "Download Invoice" at bounding box center [526, 187] width 60 height 7
click at [216, 47] on link "Home" at bounding box center [215, 49] width 13 height 5
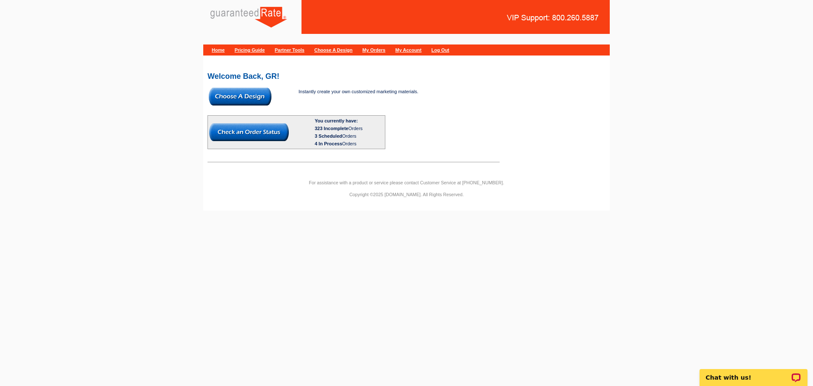
click at [241, 96] on img at bounding box center [240, 97] width 63 height 18
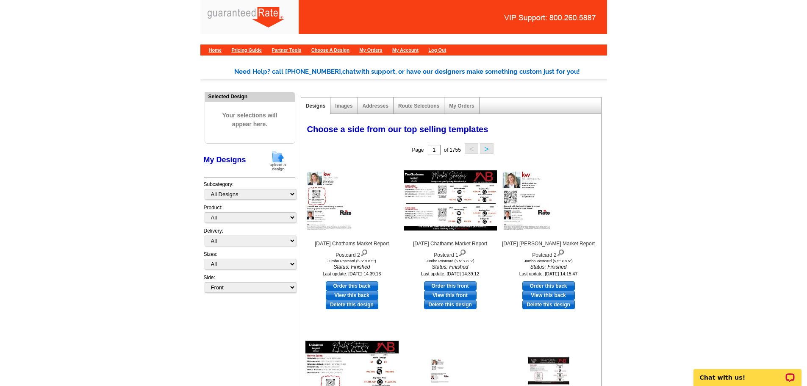
click at [279, 158] on img at bounding box center [278, 161] width 22 height 22
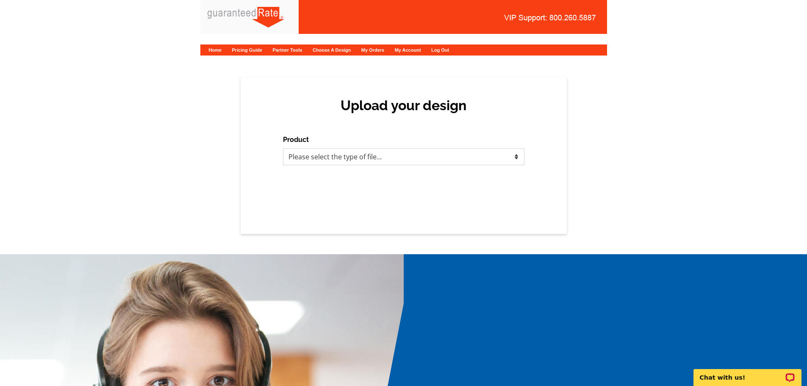
click at [336, 149] on select "Please select the type of file... Postcards Calendars Business Cards Letters an…" at bounding box center [403, 156] width 241 height 17
select select "1"
click at [283, 148] on select "Please select the type of file... Postcards Calendars Business Cards Letters an…" at bounding box center [403, 156] width 241 height 17
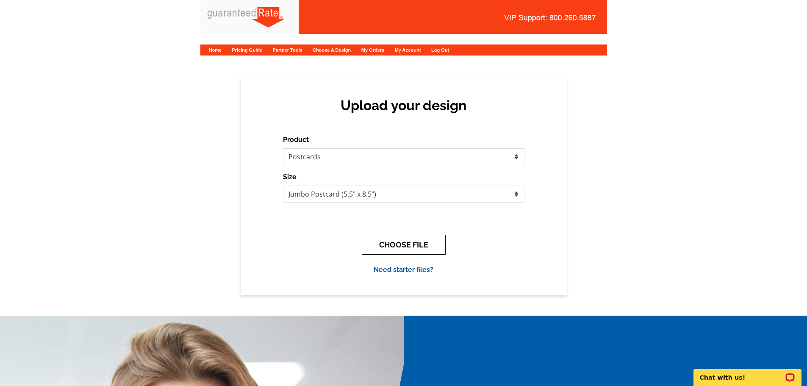
click at [400, 242] on button "CHOOSE FILE" at bounding box center [404, 245] width 84 height 20
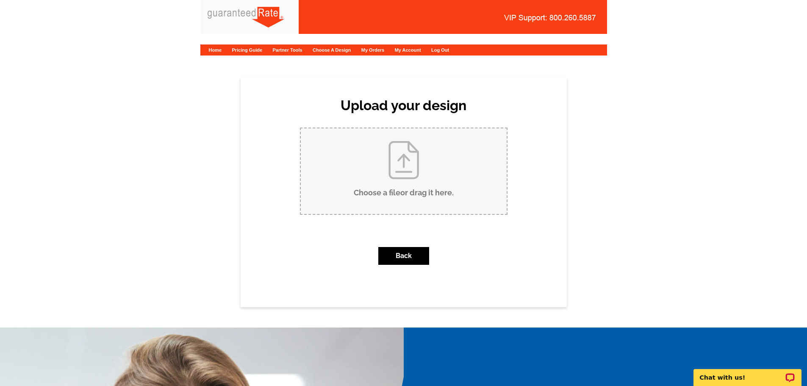
click at [403, 156] on input "Choose a file or drag it here ." at bounding box center [404, 171] width 206 height 86
type input "C:\fakepath\August 2025 Summit Market Report Postcard.pdf"
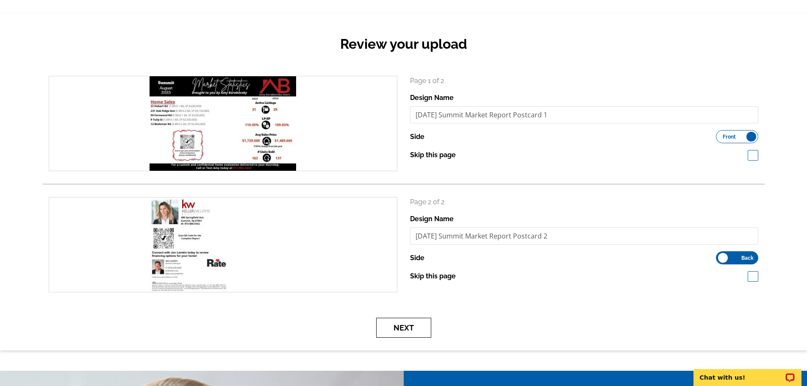
scroll to position [169, 0]
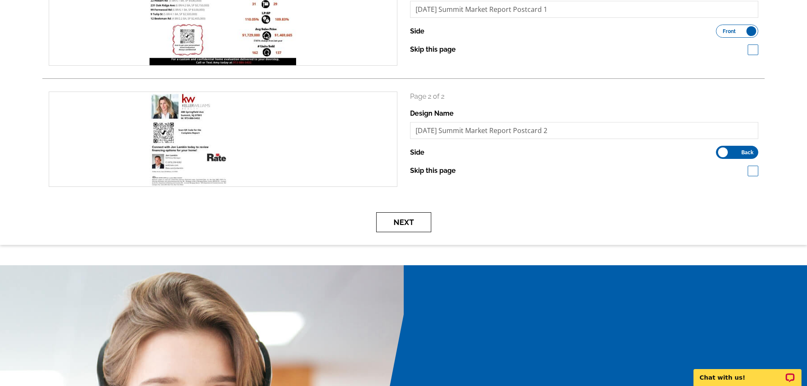
click at [407, 219] on button "Next" at bounding box center [403, 222] width 55 height 20
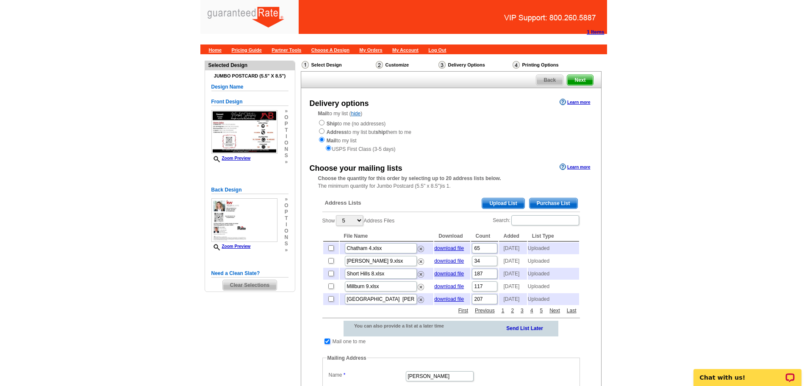
click at [326, 344] on input "checkbox" at bounding box center [327, 341] width 6 height 6
checkbox input "false"
click at [497, 204] on span "Upload List" at bounding box center [503, 203] width 42 height 10
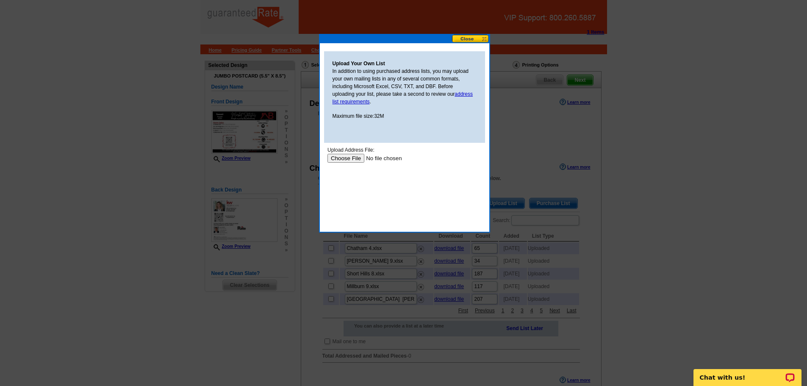
click at [354, 158] on input "file" at bounding box center [380, 158] width 107 height 9
type input "C:\fakepath\Summit (9).xlsx"
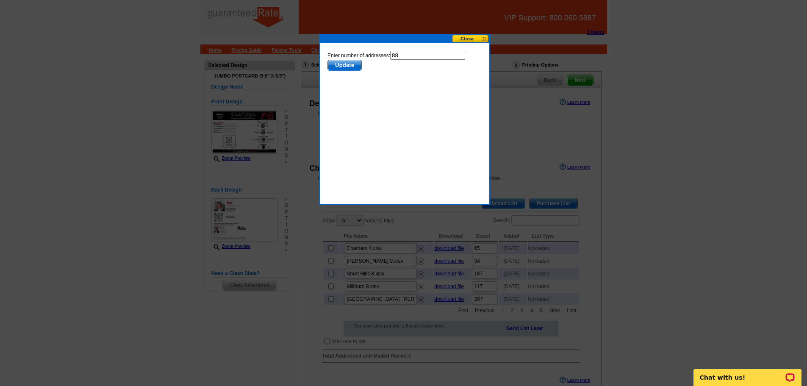
click at [359, 66] on span "Update" at bounding box center [343, 65] width 33 height 10
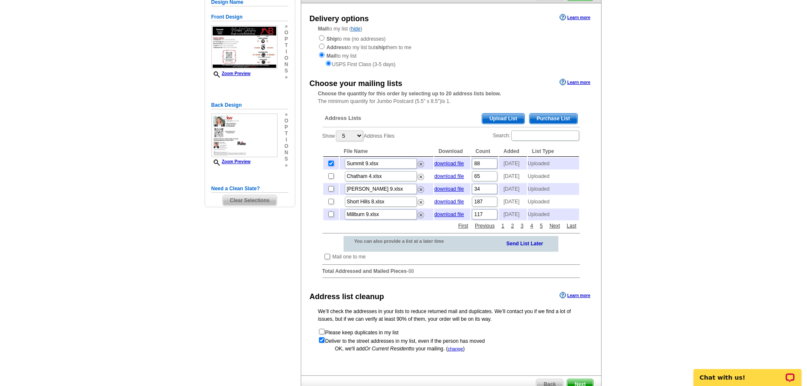
scroll to position [186, 0]
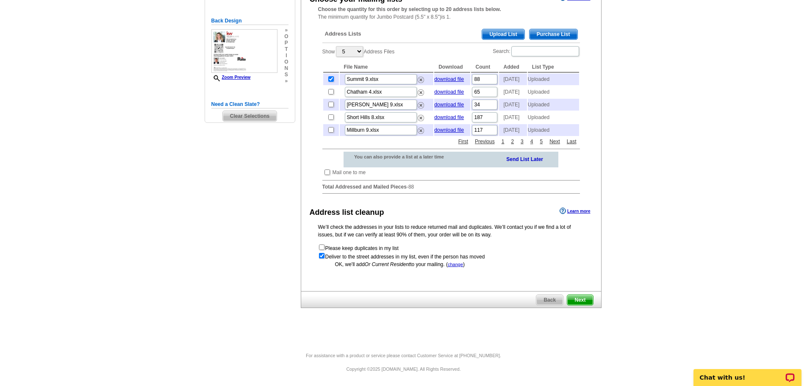
click at [581, 301] on span "Next" at bounding box center [579, 300] width 25 height 10
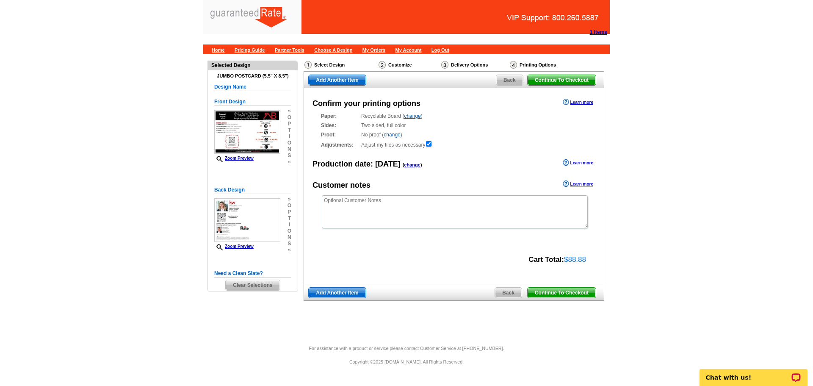
click at [561, 291] on span "Continue To Checkout" at bounding box center [562, 293] width 68 height 10
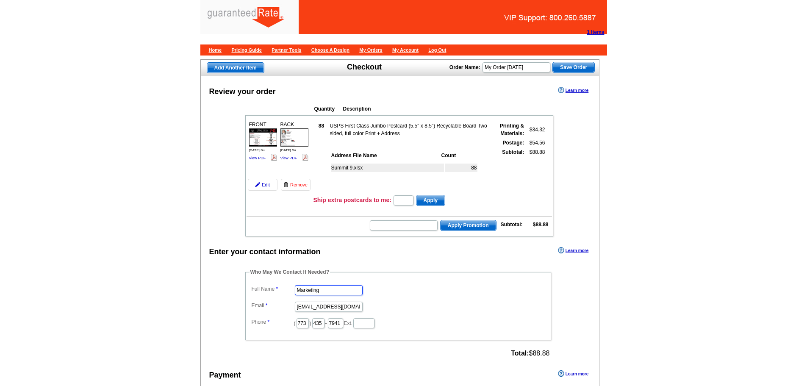
click at [344, 286] on input "Marketing" at bounding box center [329, 290] width 68 height 10
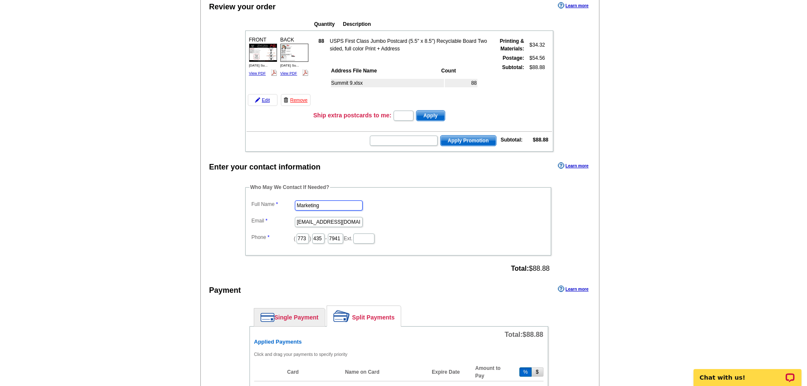
drag, startPoint x: 322, startPoint y: 206, endPoint x: 246, endPoint y: 213, distance: 76.1
click at [246, 213] on fieldset "Who May We Contact If Needed? Full Name Marketing Email [EMAIL_ADDRESS][DOMAIN_…" at bounding box center [398, 219] width 306 height 72
type input "[PERSON_NAME]"
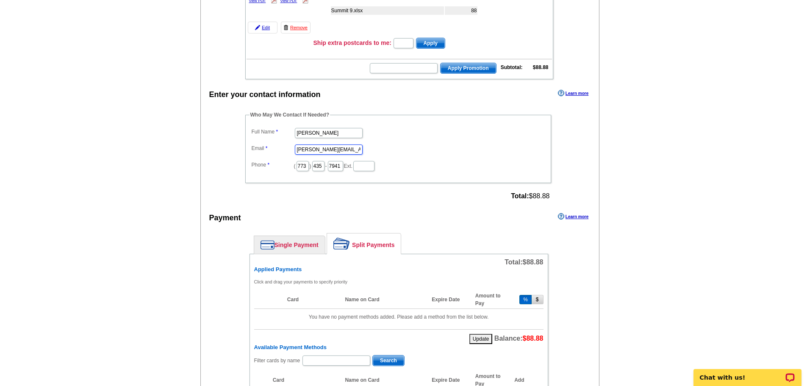
scroll to position [254, 0]
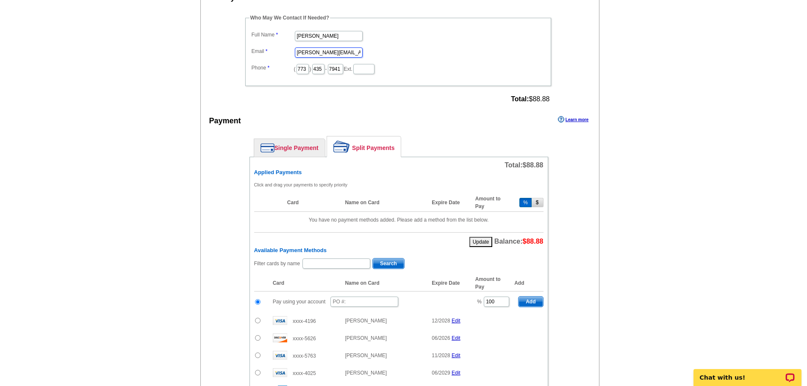
type input "[PERSON_NAME][EMAIL_ADDRESS][PERSON_NAME][DOMAIN_NAME]"
click at [349, 299] on input "text" at bounding box center [364, 302] width 68 height 10
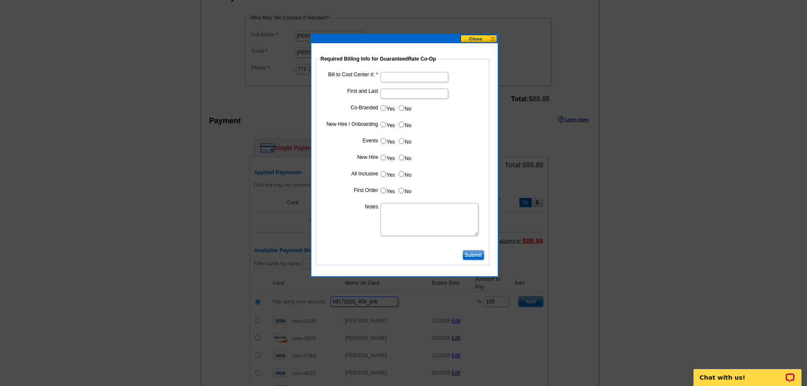
type input "09172025_458_jmb"
click at [402, 75] on input "Bill to Cost Center #:" at bounding box center [414, 77] width 68 height 10
type input "1857"
drag, startPoint x: 399, startPoint y: 92, endPoint x: 403, endPoint y: 99, distance: 7.4
click at [399, 92] on input "First and Last" at bounding box center [414, 94] width 68 height 10
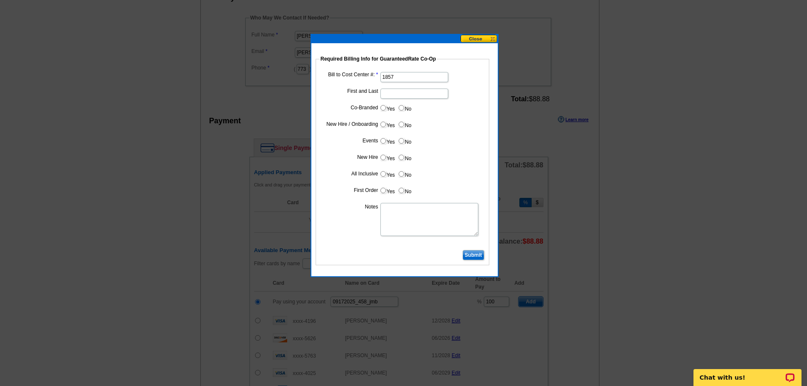
click at [380, 106] on input "Yes" at bounding box center [383, 108] width 6 height 6
radio input "true"
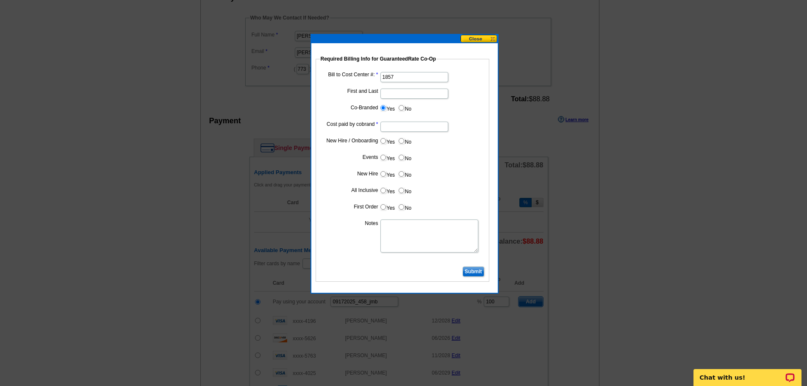
click at [391, 132] on dd at bounding box center [402, 125] width 165 height 13
click at [392, 124] on input "Cost paid by cobrand" at bounding box center [414, 127] width 68 height 10
type input "50%"
drag, startPoint x: 404, startPoint y: 137, endPoint x: 404, endPoint y: 142, distance: 5.1
click at [404, 139] on label "No" at bounding box center [405, 141] width 14 height 10
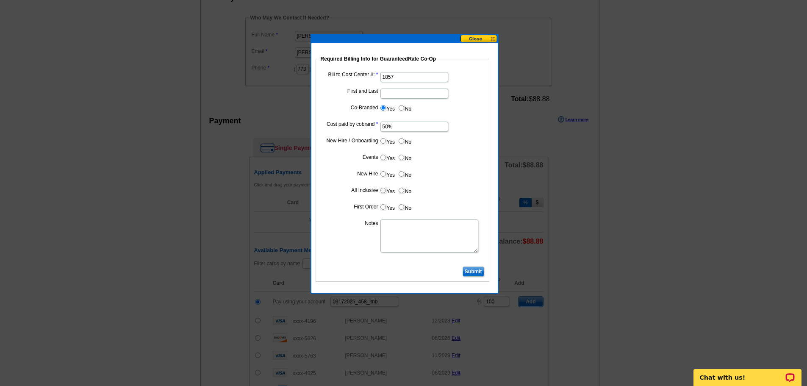
click at [404, 139] on input "No" at bounding box center [402, 141] width 6 height 6
radio input "true"
click at [401, 155] on input "No" at bounding box center [402, 158] width 6 height 6
radio input "true"
click at [401, 175] on input "No" at bounding box center [402, 174] width 6 height 6
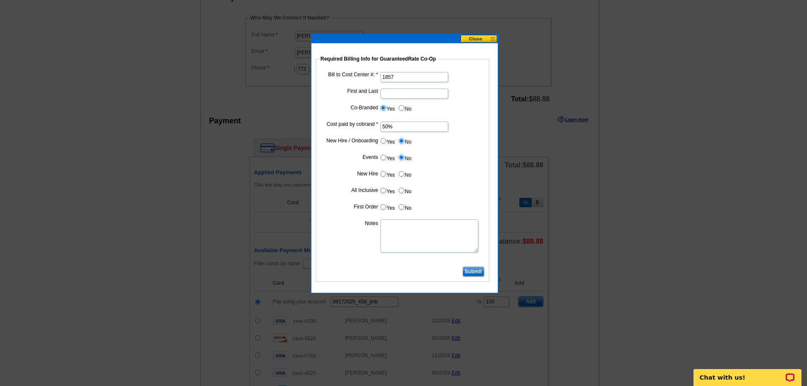
radio input "true"
click at [402, 190] on input "No" at bounding box center [402, 191] width 6 height 6
radio input "true"
click at [403, 204] on input "No" at bounding box center [402, 207] width 6 height 6
radio input "true"
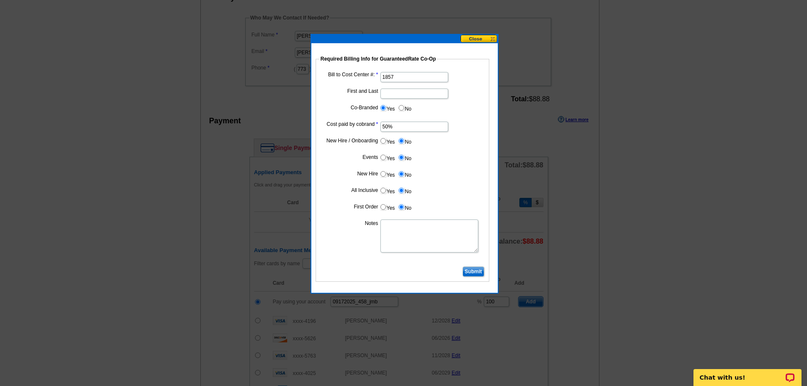
click at [471, 268] on input "Submit" at bounding box center [474, 271] width 22 height 10
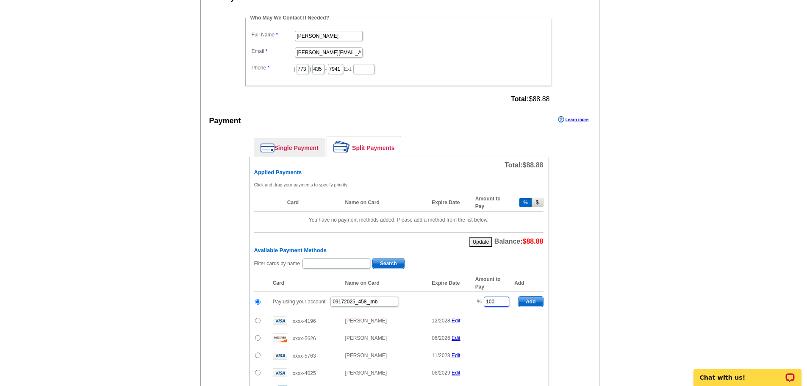
drag, startPoint x: 494, startPoint y: 305, endPoint x: 462, endPoint y: 299, distance: 32.7
click at [462, 299] on tr "Pay using your account 09172025_458_jmb % 100 Add" at bounding box center [398, 301] width 289 height 21
click at [529, 299] on span "Add" at bounding box center [530, 302] width 24 height 10
type input "100"
radio input "false"
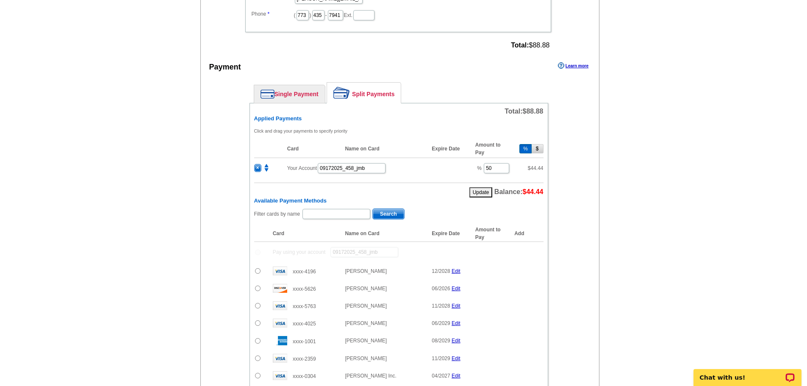
scroll to position [381, 0]
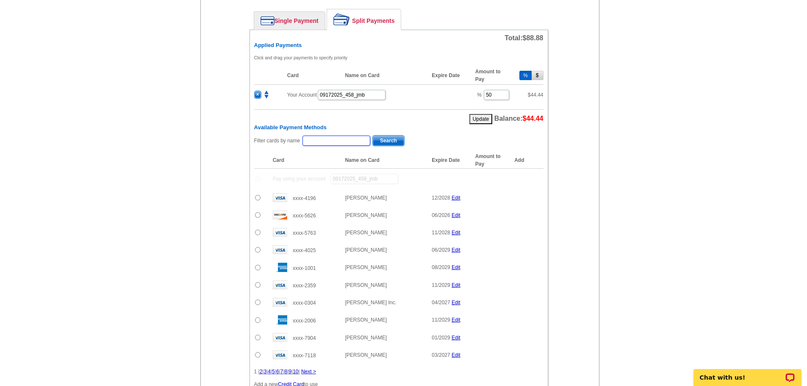
click at [339, 142] on input "text" at bounding box center [336, 141] width 68 height 10
type input "Amy B"
click at [383, 136] on span "Search" at bounding box center [388, 141] width 31 height 10
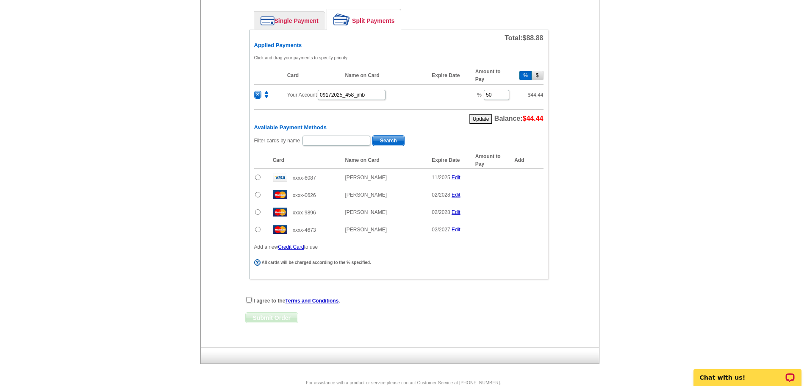
click at [257, 195] on input "radio" at bounding box center [258, 195] width 6 height 6
click at [528, 193] on span "Add" at bounding box center [530, 196] width 24 height 10
radio input "false"
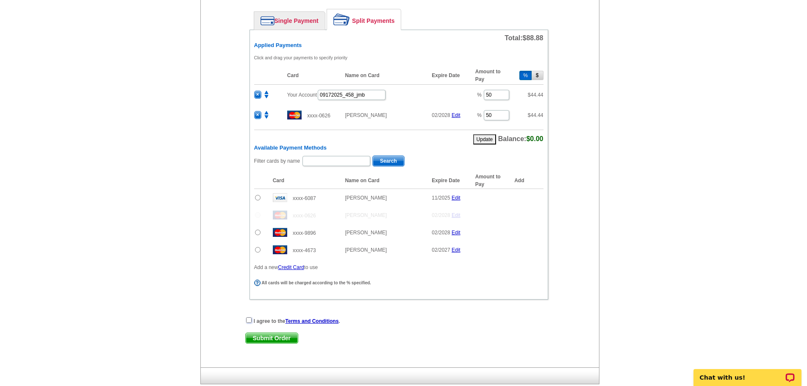
click at [246, 318] on input "checkbox" at bounding box center [249, 320] width 6 height 6
checkbox input "true"
click at [272, 336] on span "Submit Order" at bounding box center [272, 338] width 52 height 10
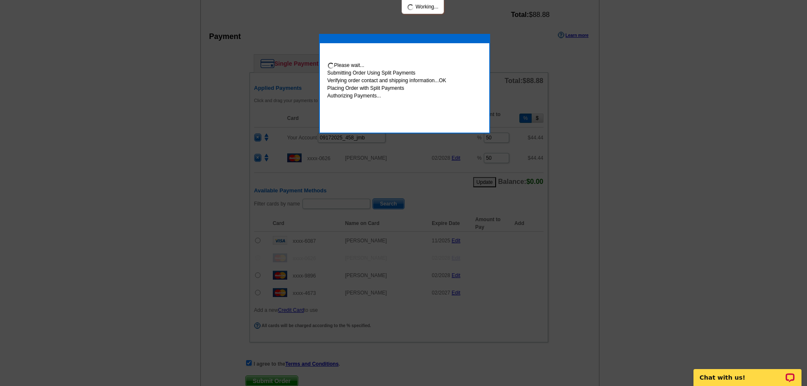
scroll to position [424, 0]
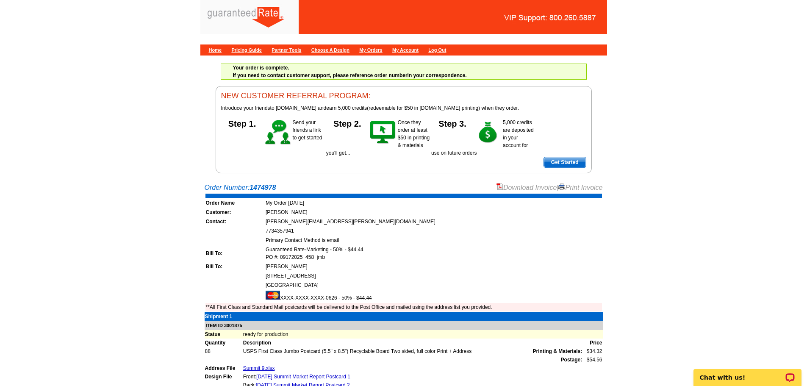
click at [523, 184] on link "Download Invoice" at bounding box center [526, 187] width 60 height 7
